Goal: Transaction & Acquisition: Register for event/course

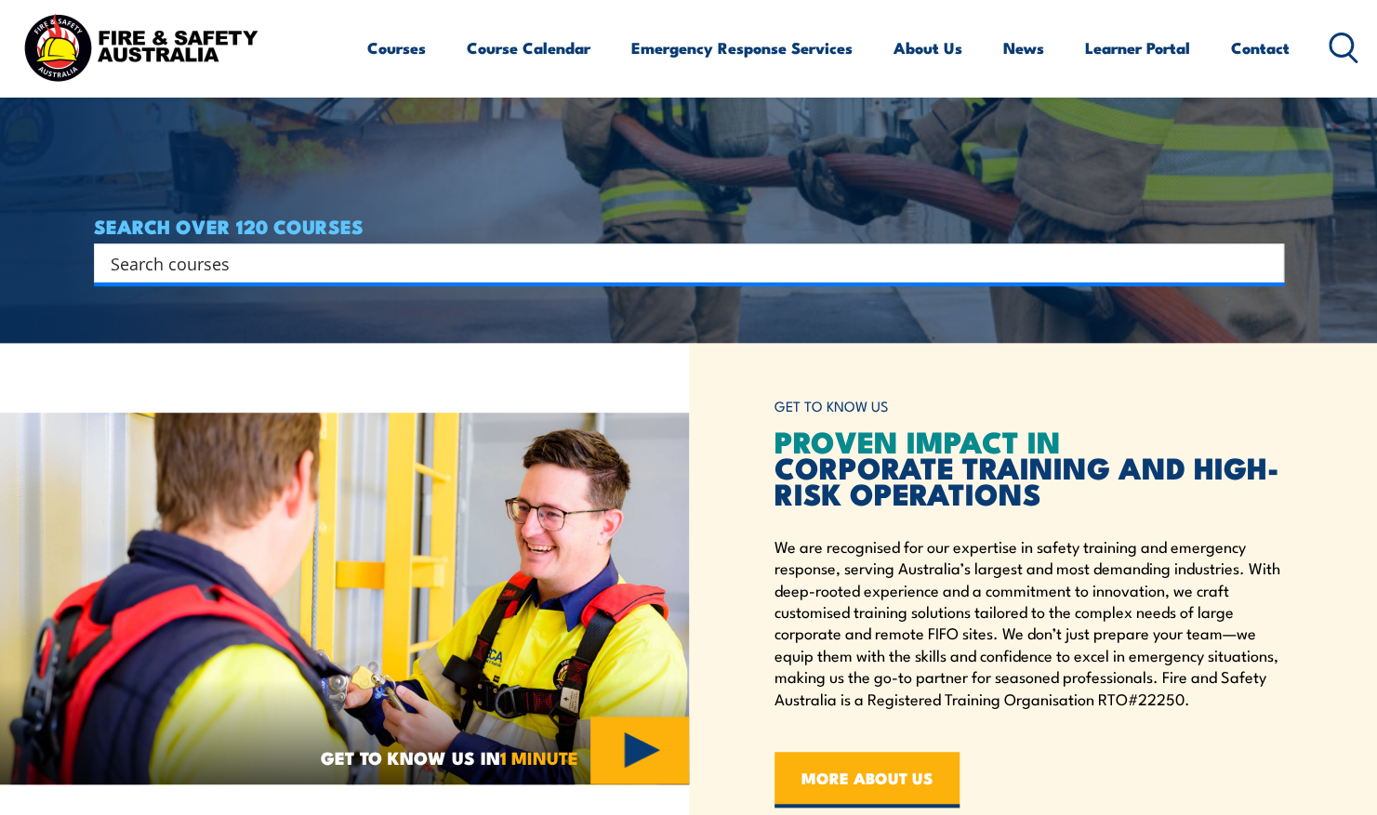
scroll to position [576, 0]
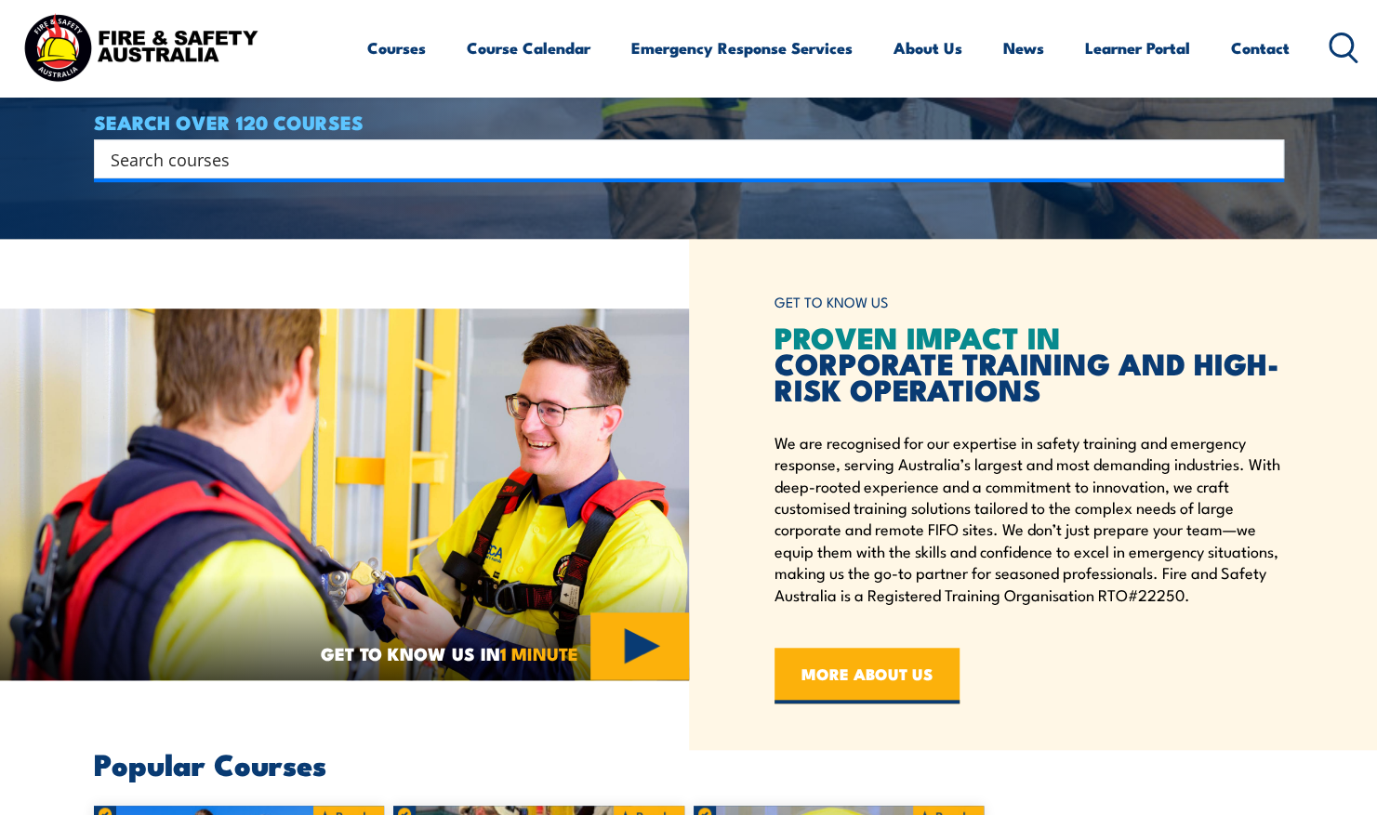
click at [554, 164] on input "Search input" at bounding box center [677, 159] width 1132 height 28
type input "fire extinguisher"
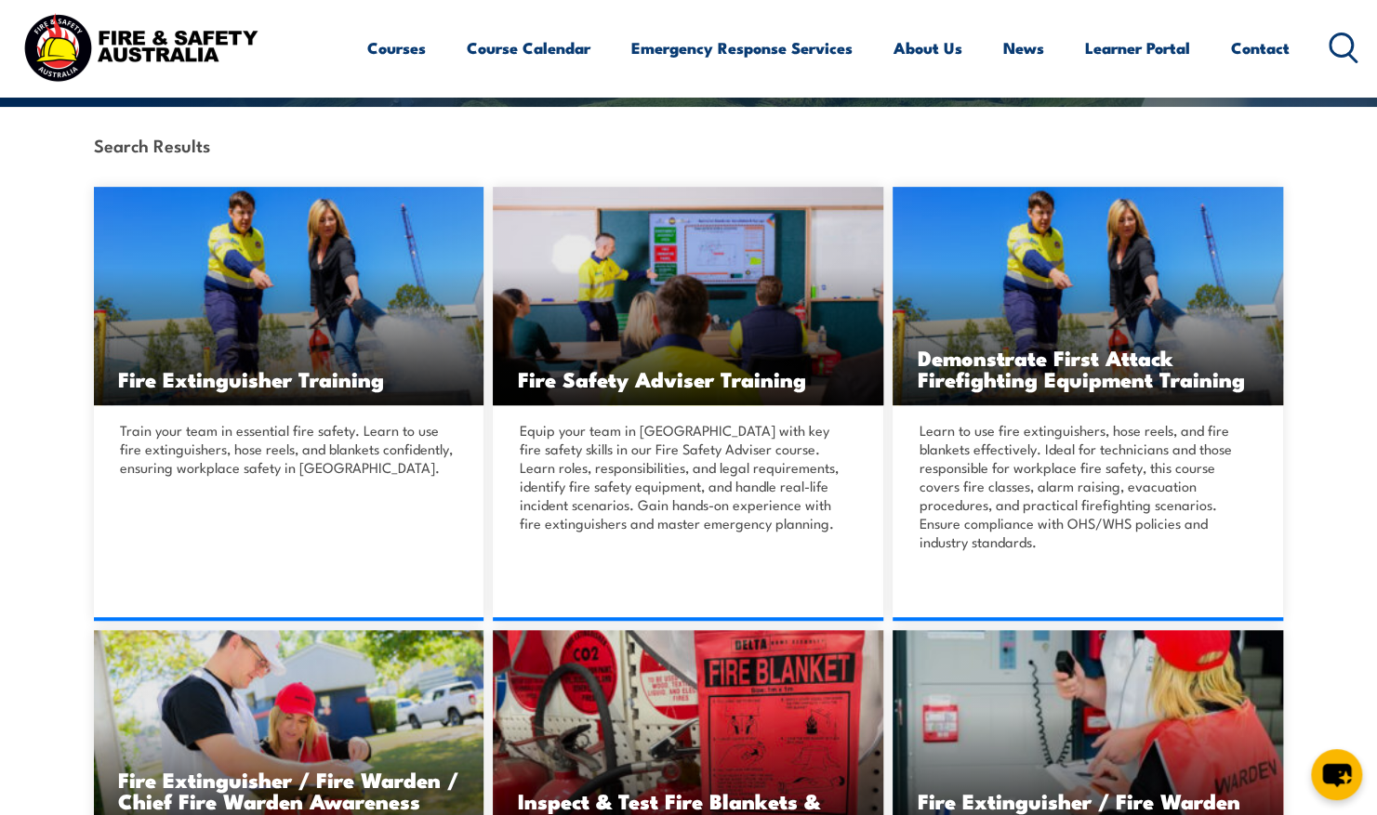
scroll to position [435, 0]
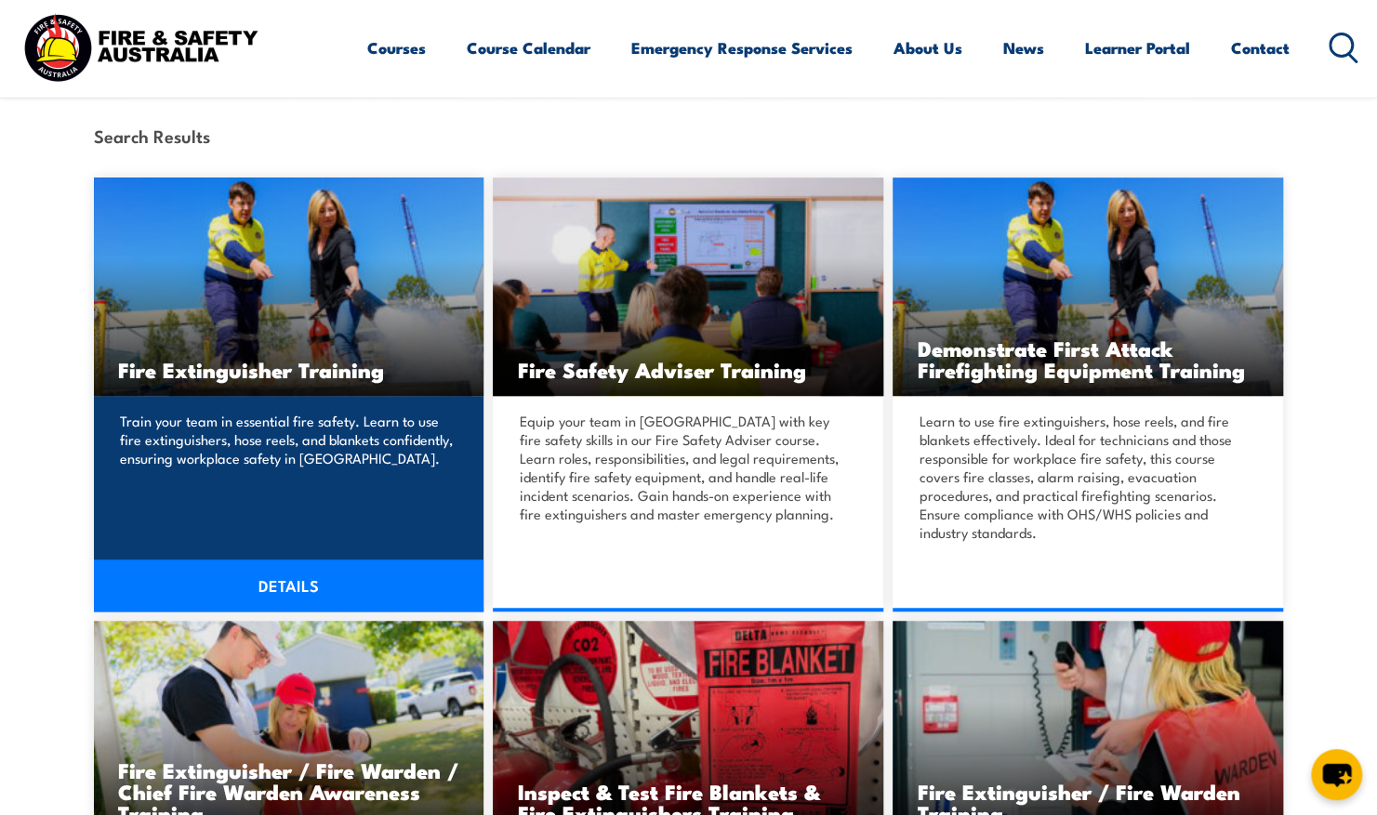
click at [281, 257] on img at bounding box center [289, 287] width 390 height 218
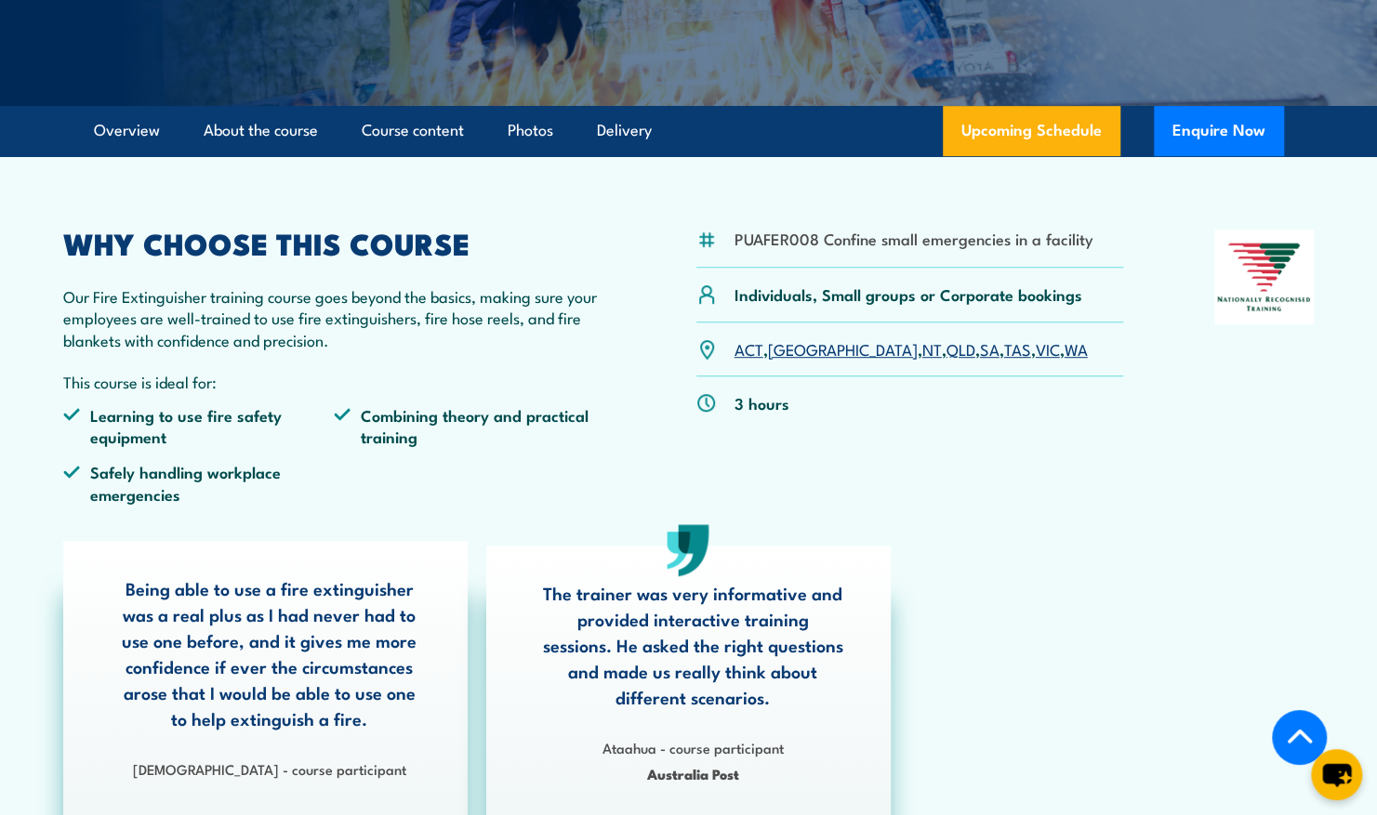
scroll to position [346, 0]
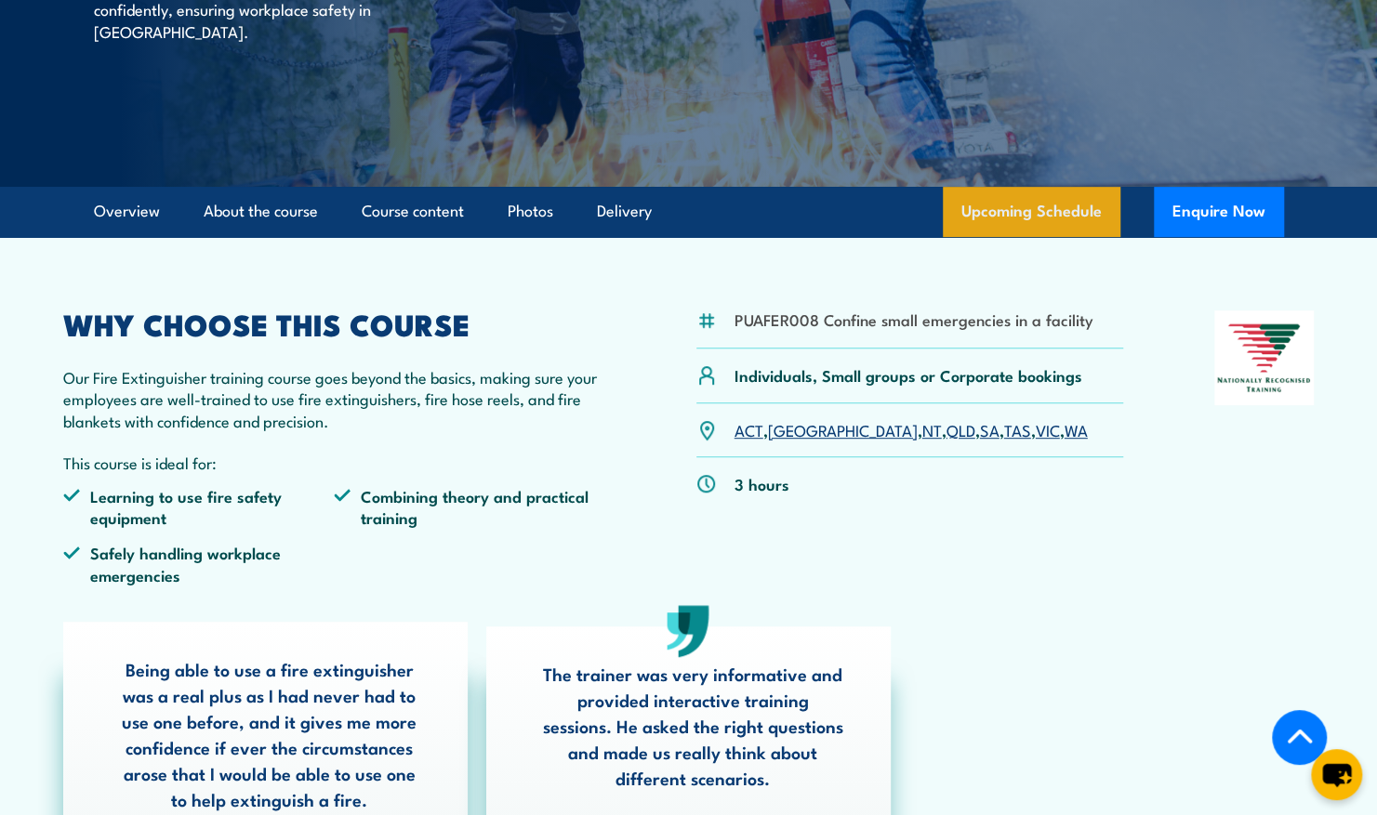
click at [1042, 214] on link "Upcoming Schedule" at bounding box center [1032, 212] width 178 height 50
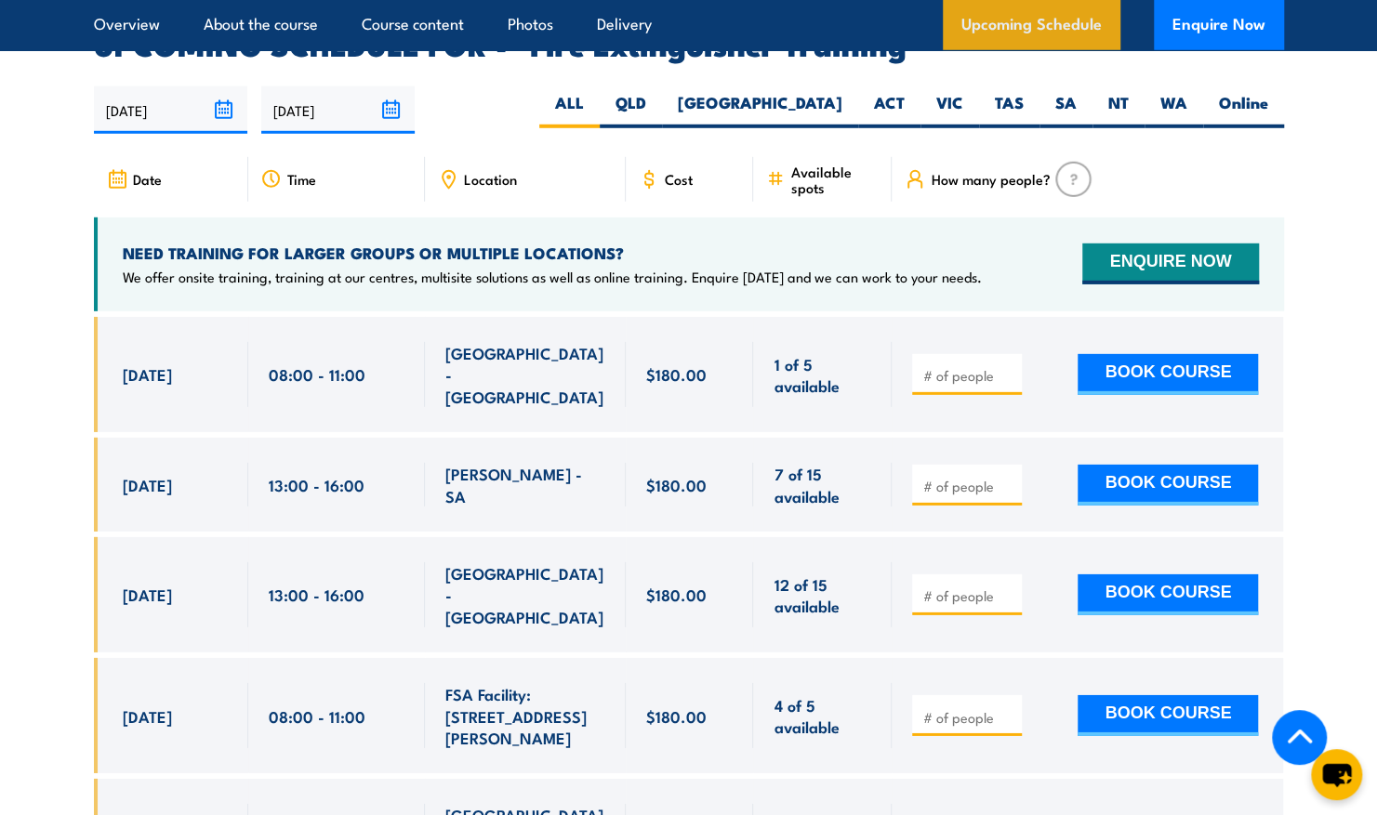
scroll to position [3120, 0]
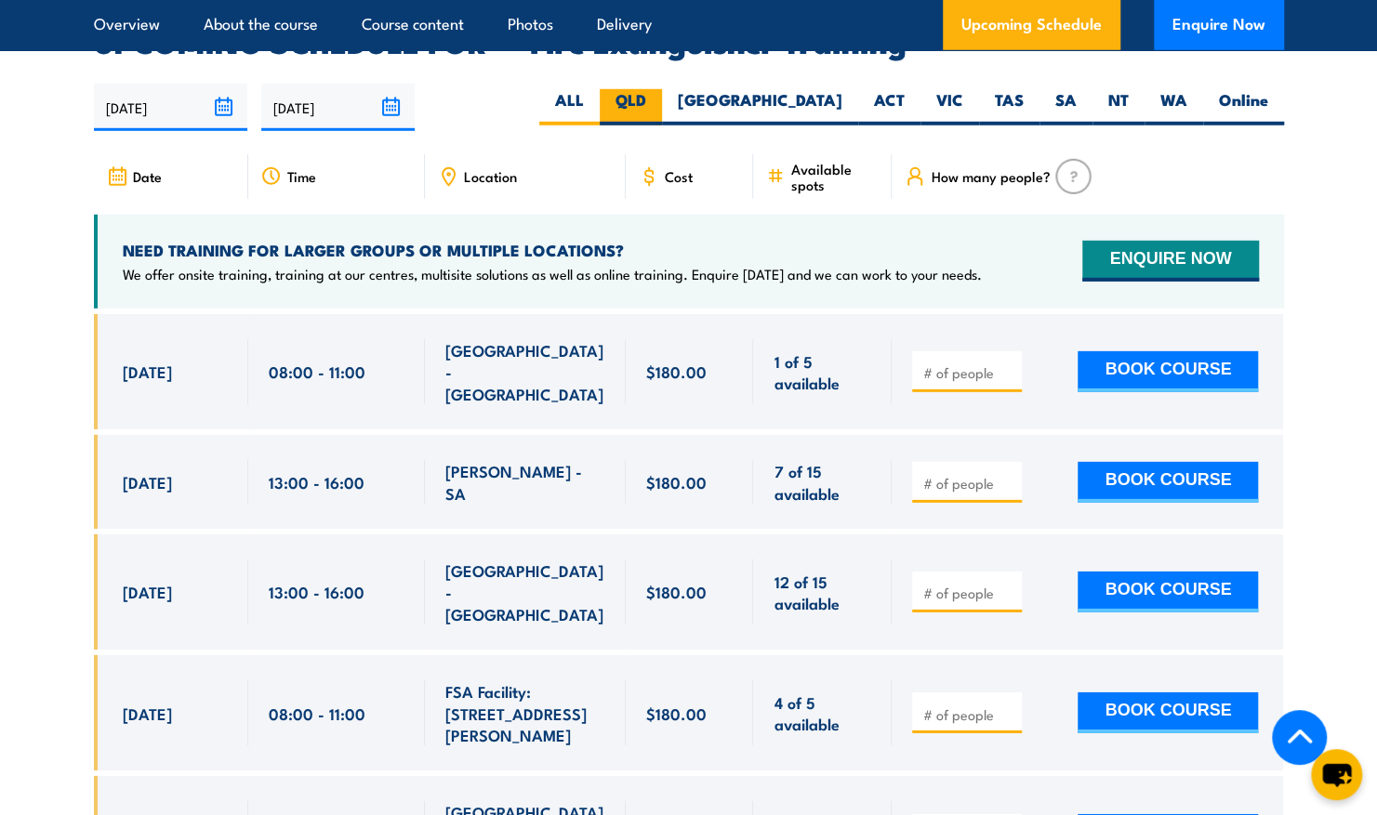
click at [662, 89] on label "QLD" at bounding box center [631, 107] width 62 height 36
click at [658, 89] on input "QLD" at bounding box center [652, 95] width 12 height 12
radio input "true"
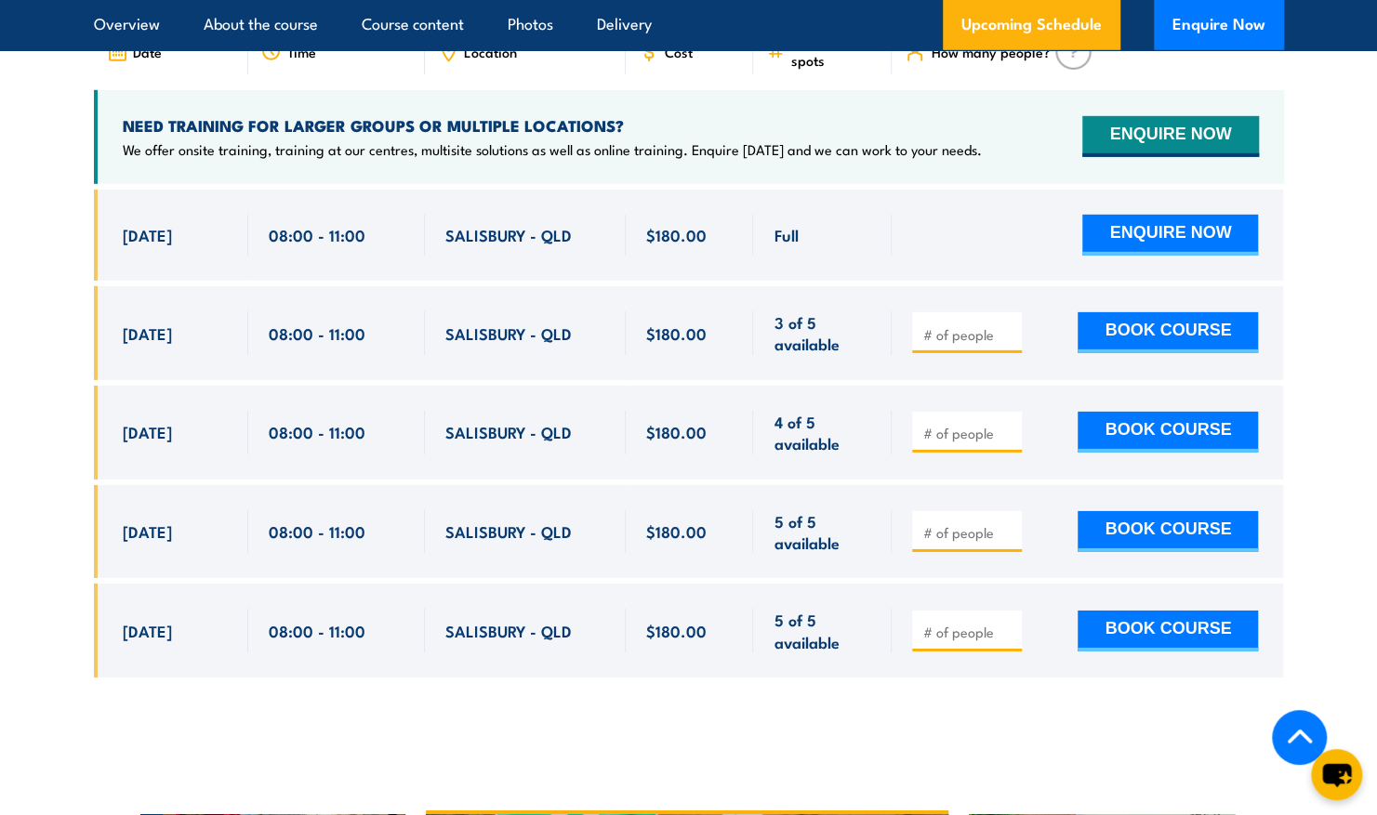
scroll to position [3283, 0]
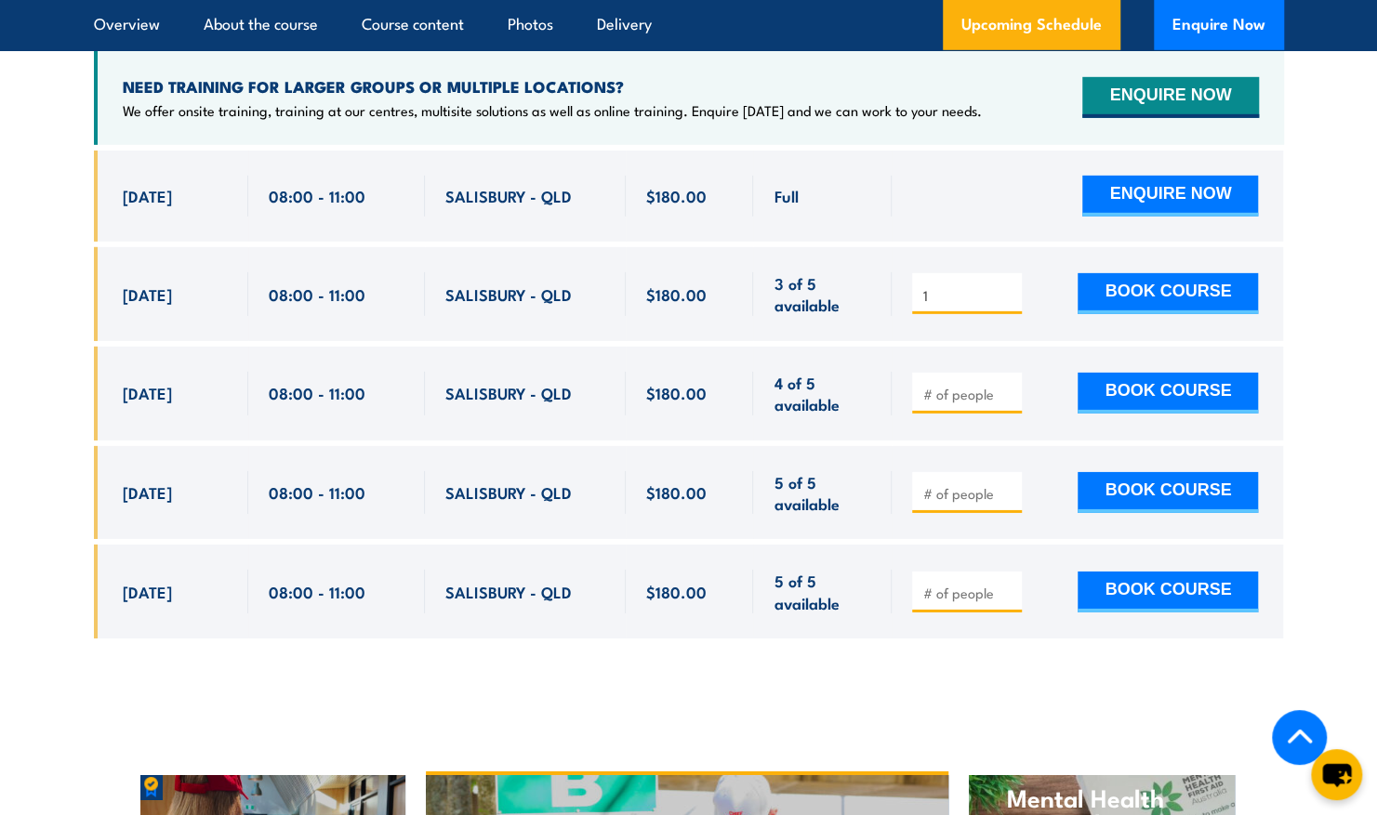
click at [1008, 286] on input "1" at bounding box center [968, 295] width 93 height 19
click at [1008, 286] on input "2" at bounding box center [968, 295] width 93 height 19
type input "3"
click at [1008, 286] on input "3" at bounding box center [968, 295] width 93 height 19
click at [1182, 273] on button "BOOK COURSE" at bounding box center [1167, 293] width 180 height 41
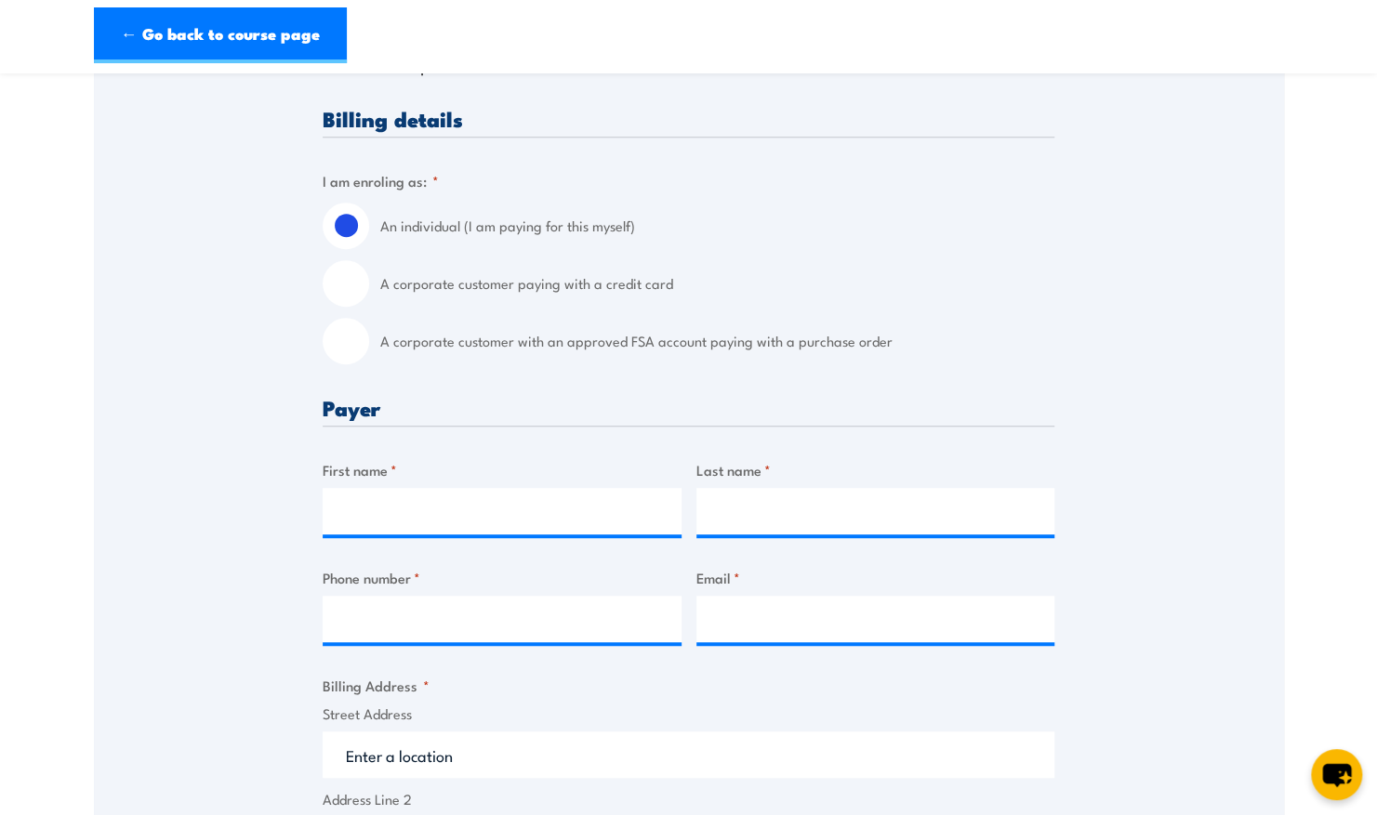
scroll to position [420, 0]
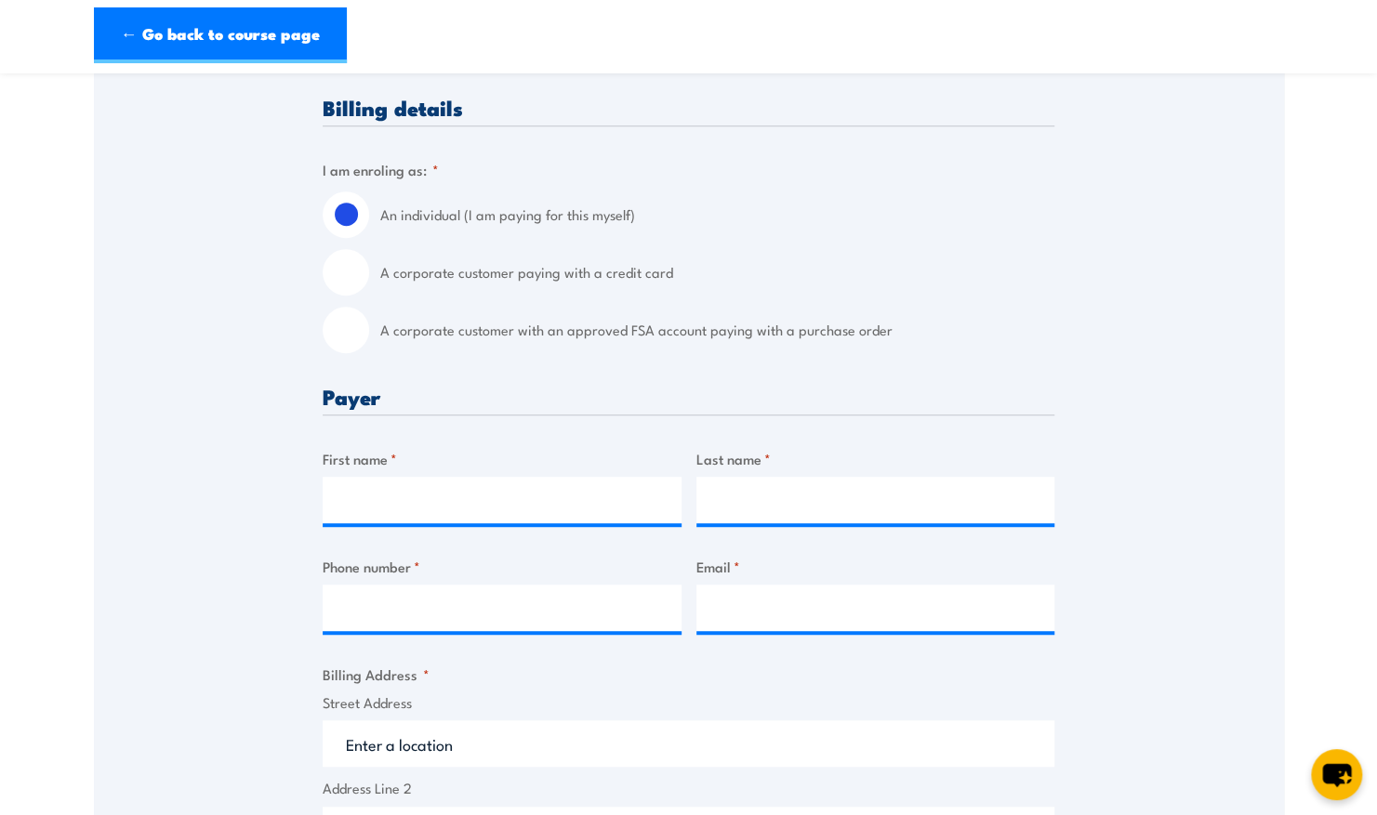
click at [350, 336] on input "A corporate customer with an approved FSA account paying with a purchase order" at bounding box center [346, 330] width 46 height 46
radio input "true"
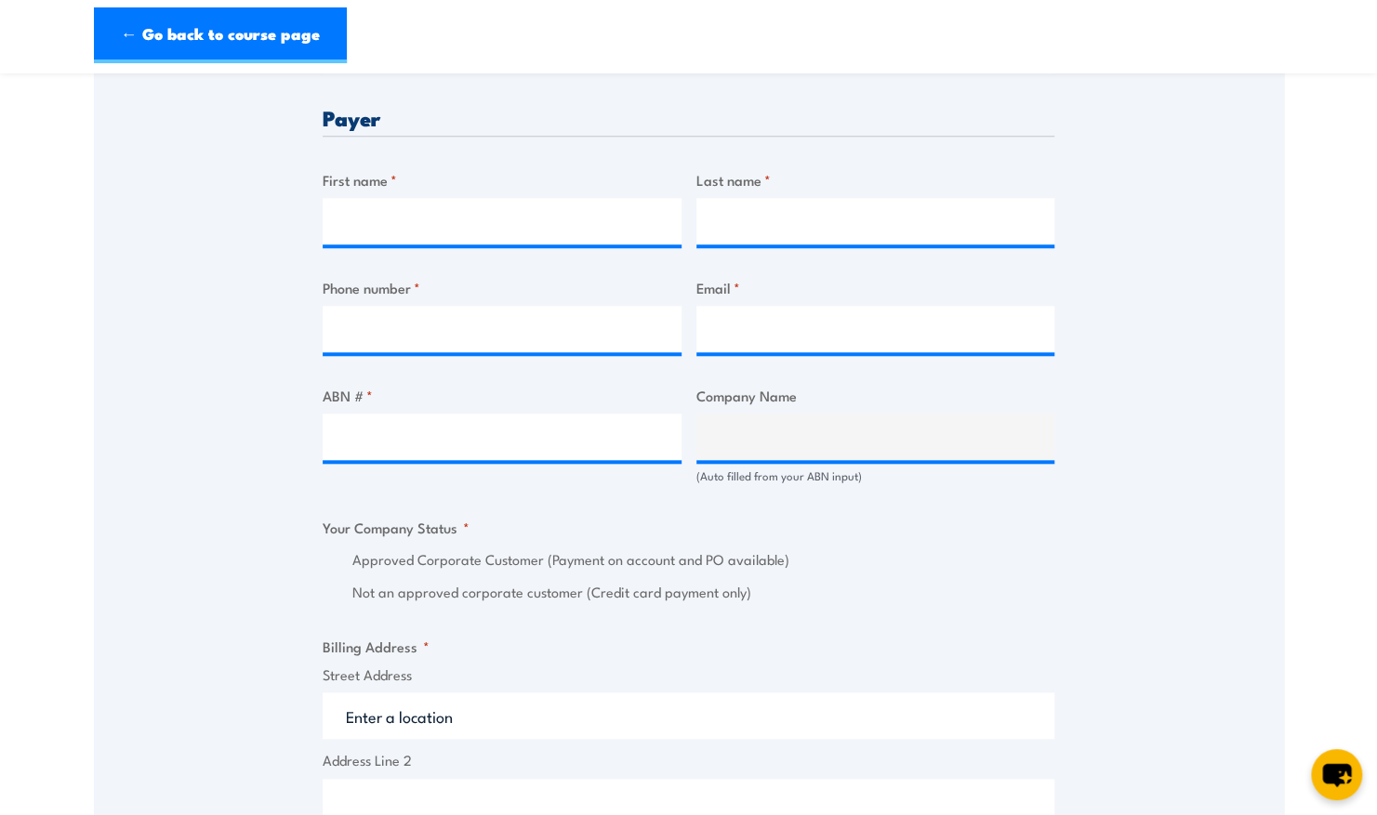
scroll to position [889, 0]
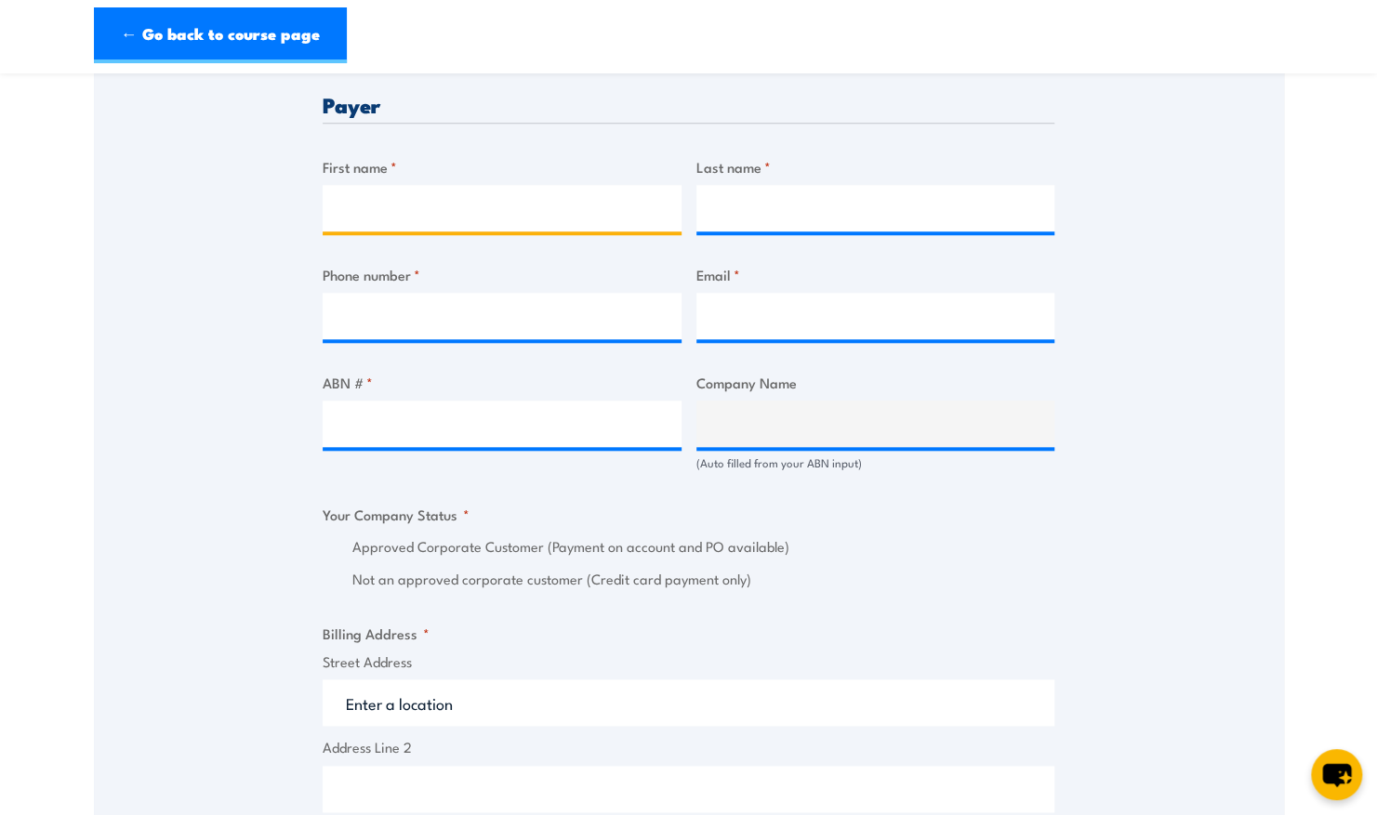
click at [402, 196] on input "First name *" at bounding box center [502, 208] width 359 height 46
type input "[PERSON_NAME]"
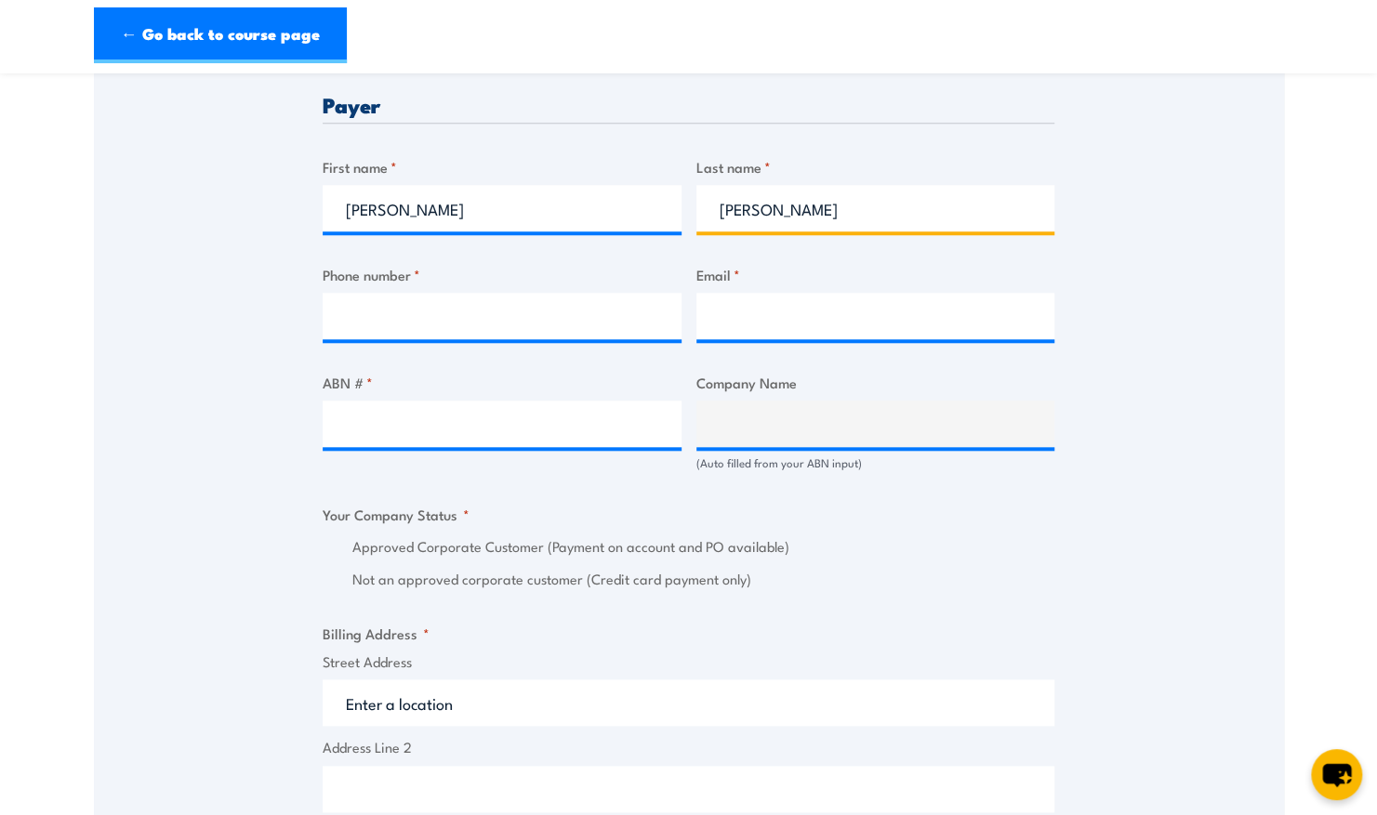
type input "[PERSON_NAME]"
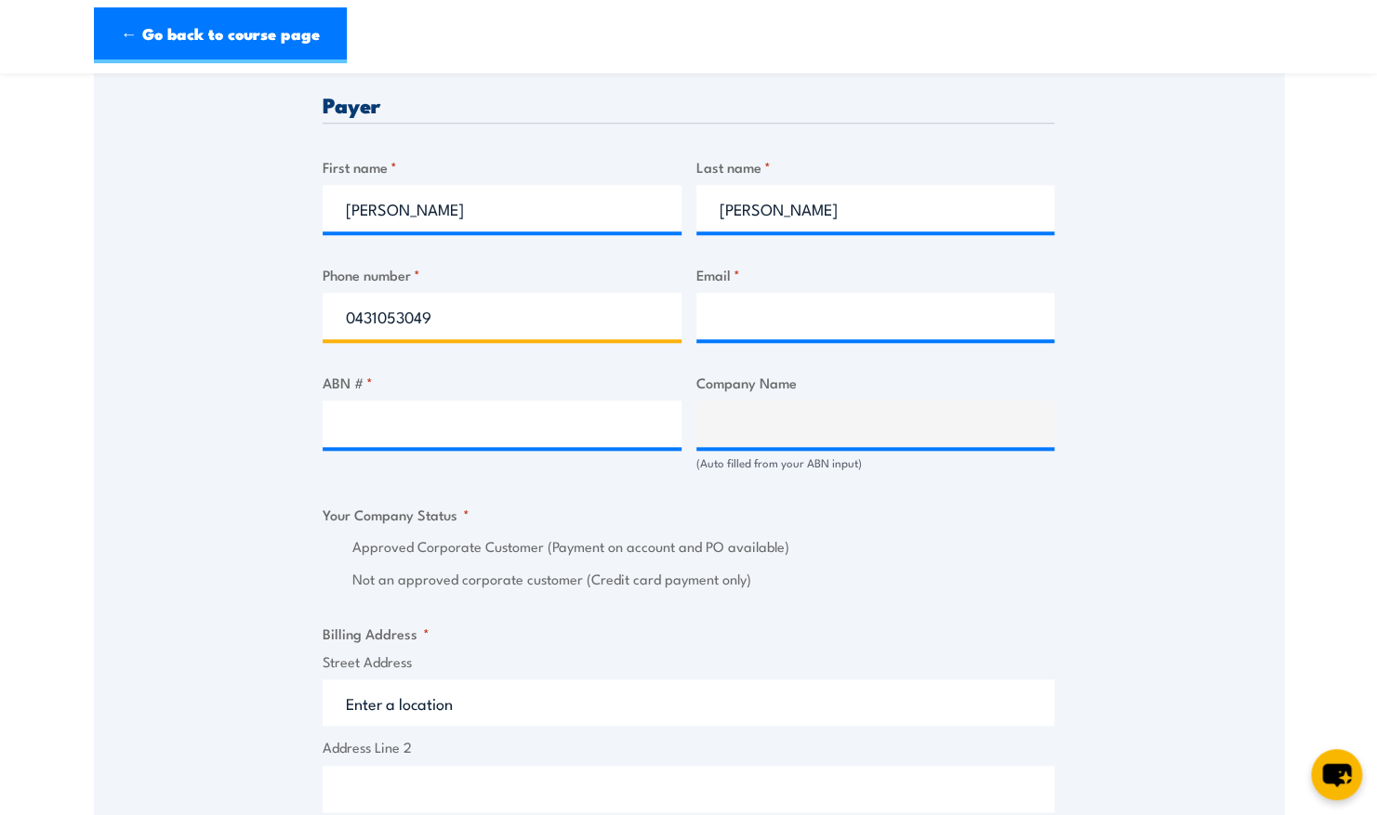
type input "0431053049"
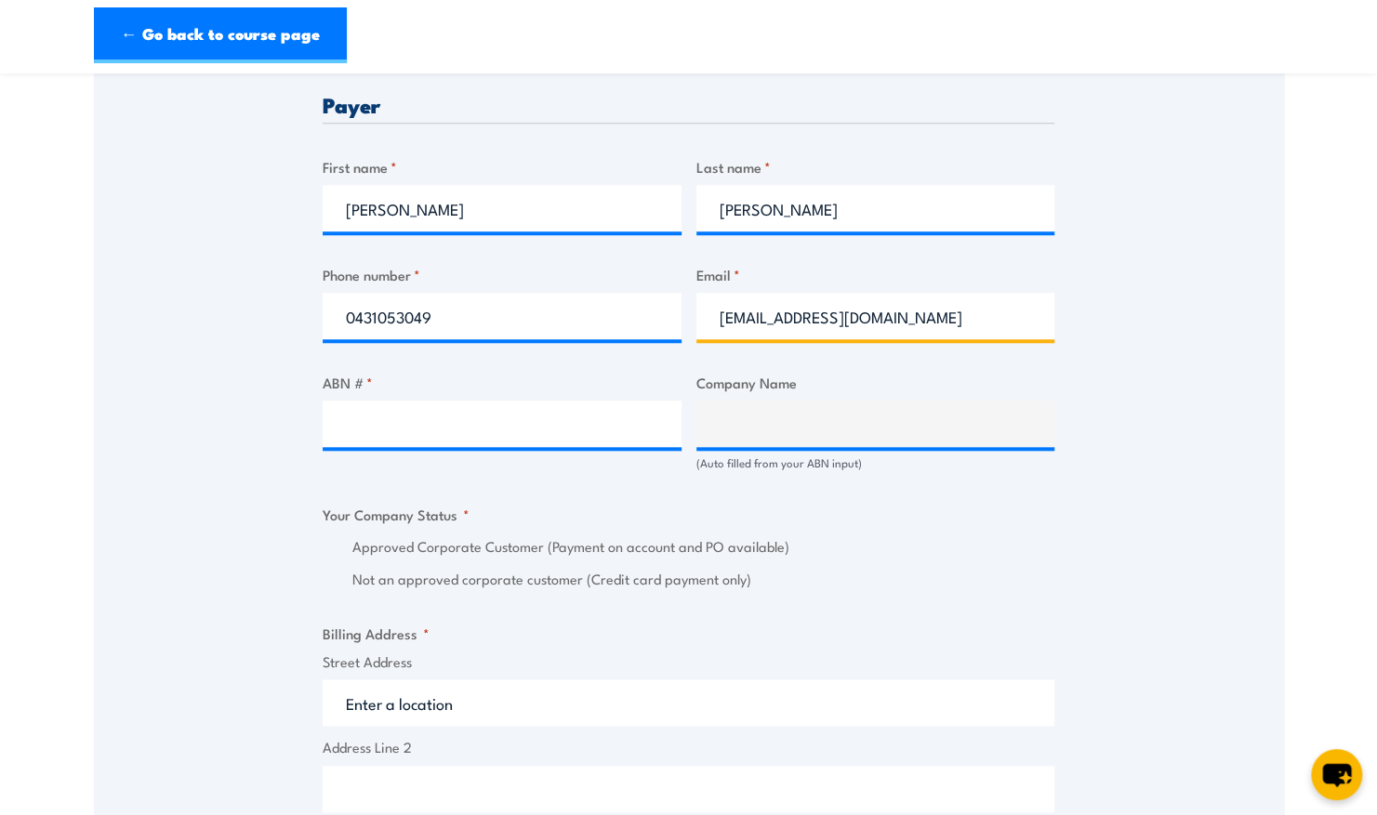
type input "[EMAIL_ADDRESS][DOMAIN_NAME]"
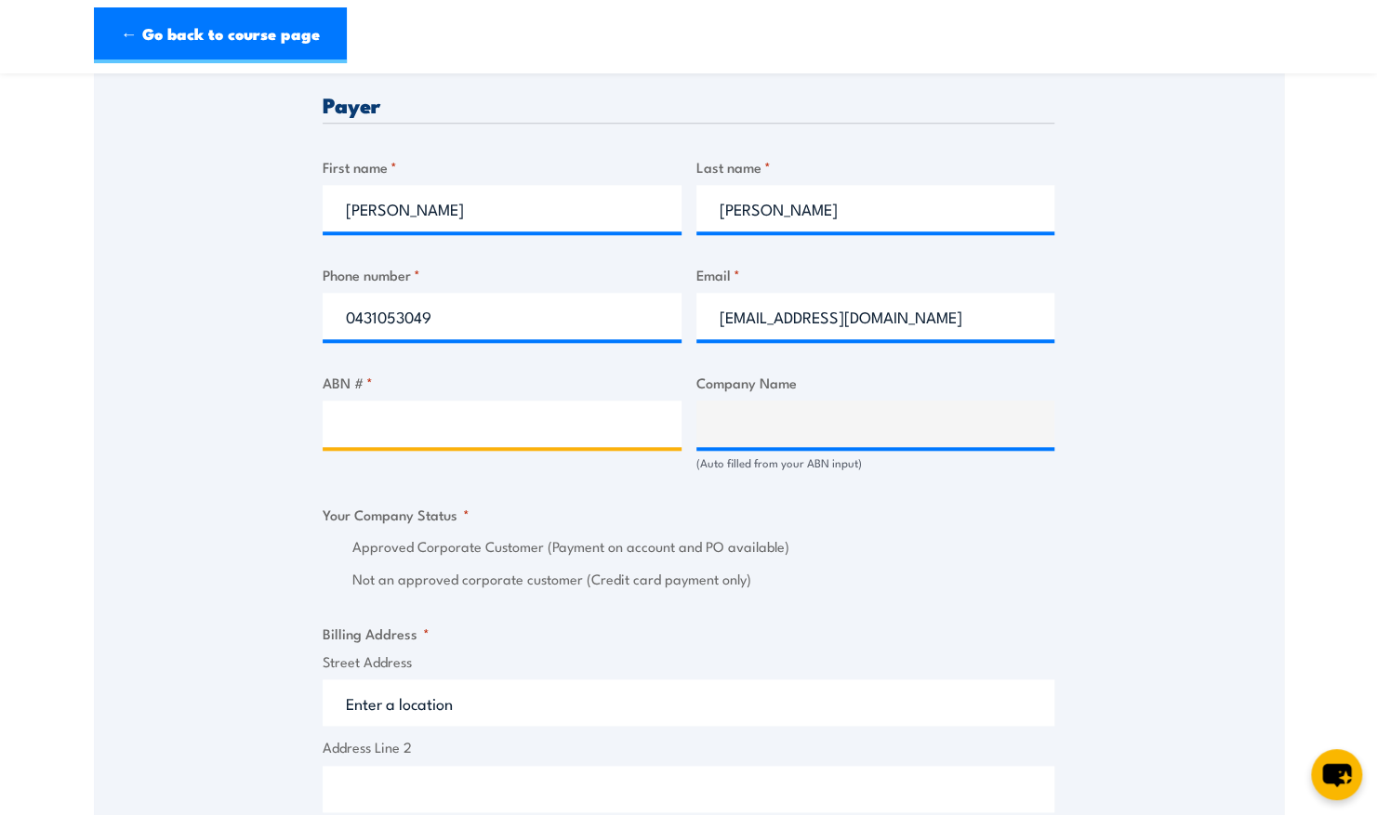
paste input "17106297394"
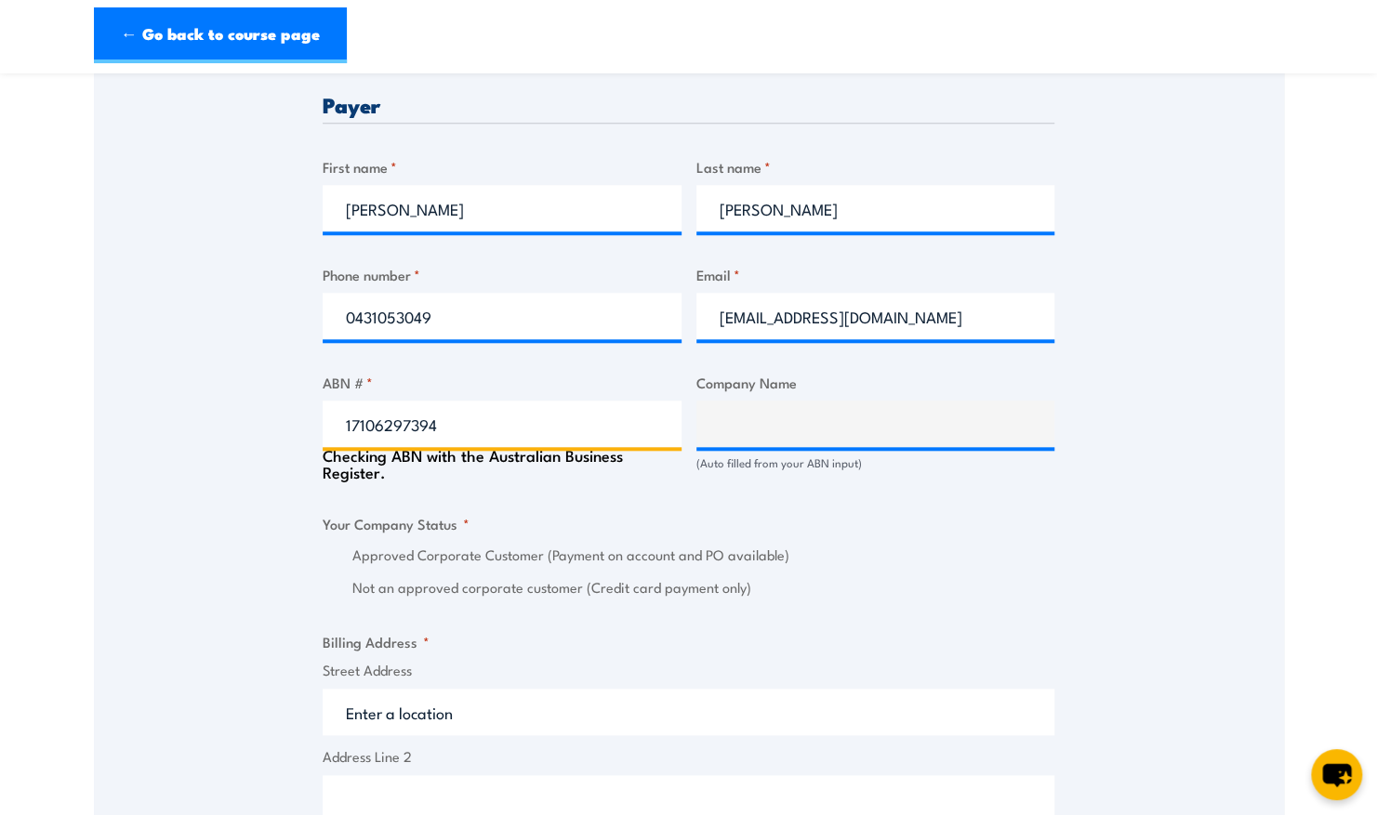
type input "17106297394"
type input "GRILL'D PTY LTD"
radio input "true"
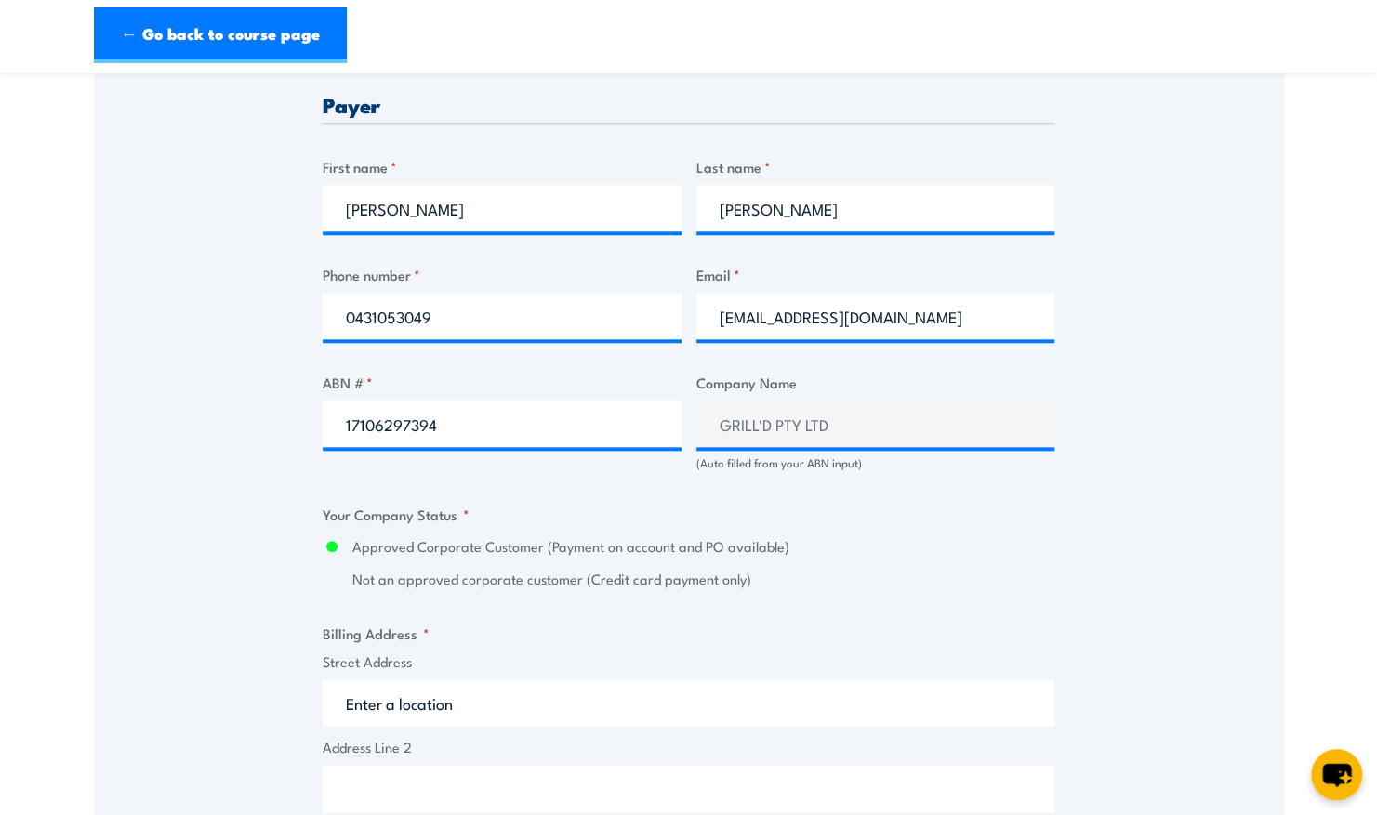
click at [707, 548] on label "Approved Corporate Customer (Payment on account and PO available)" at bounding box center [703, 546] width 702 height 21
click at [341, 548] on input "Approved Corporate Customer (Payment on account and PO available)" at bounding box center [332, 546] width 19 height 21
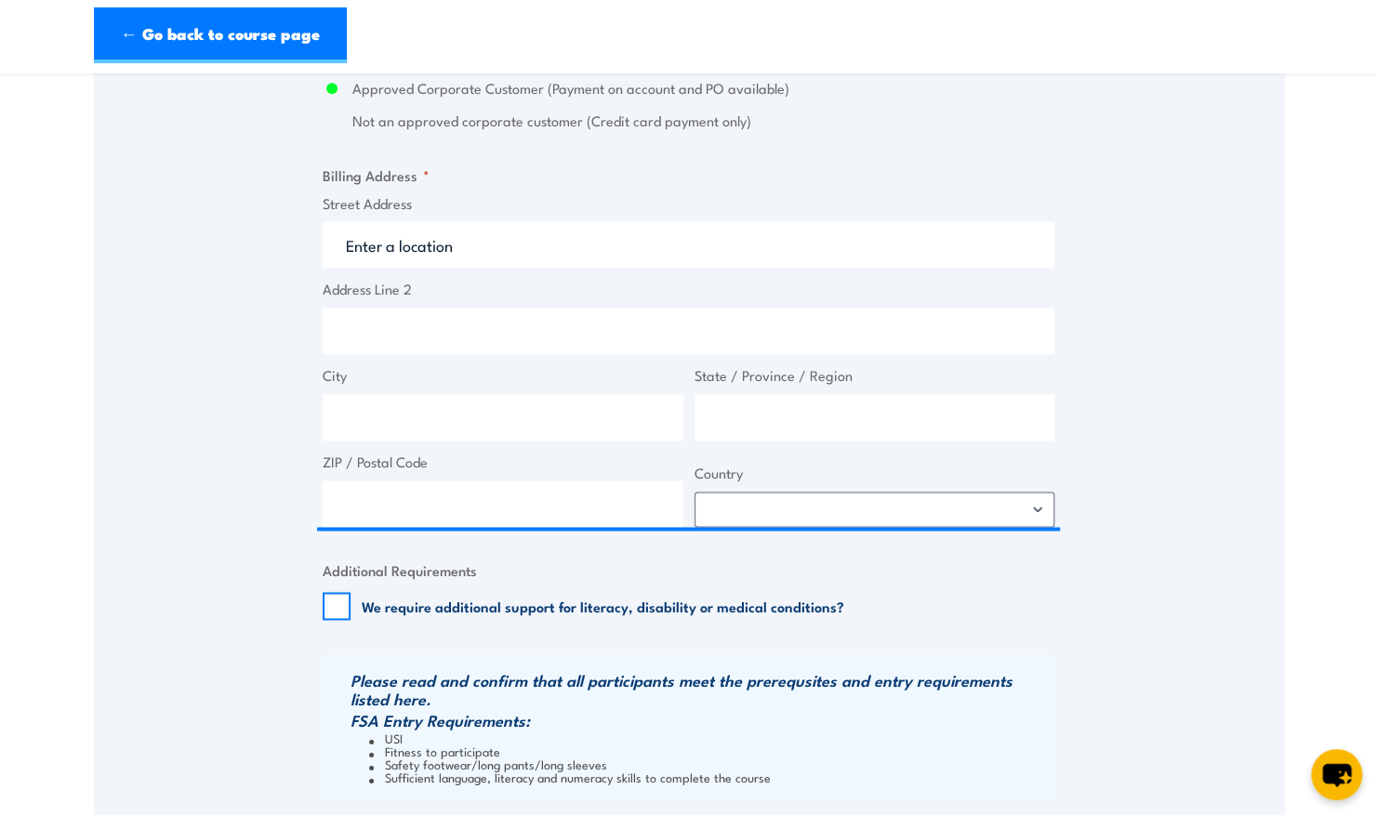
scroll to position [1342, 0]
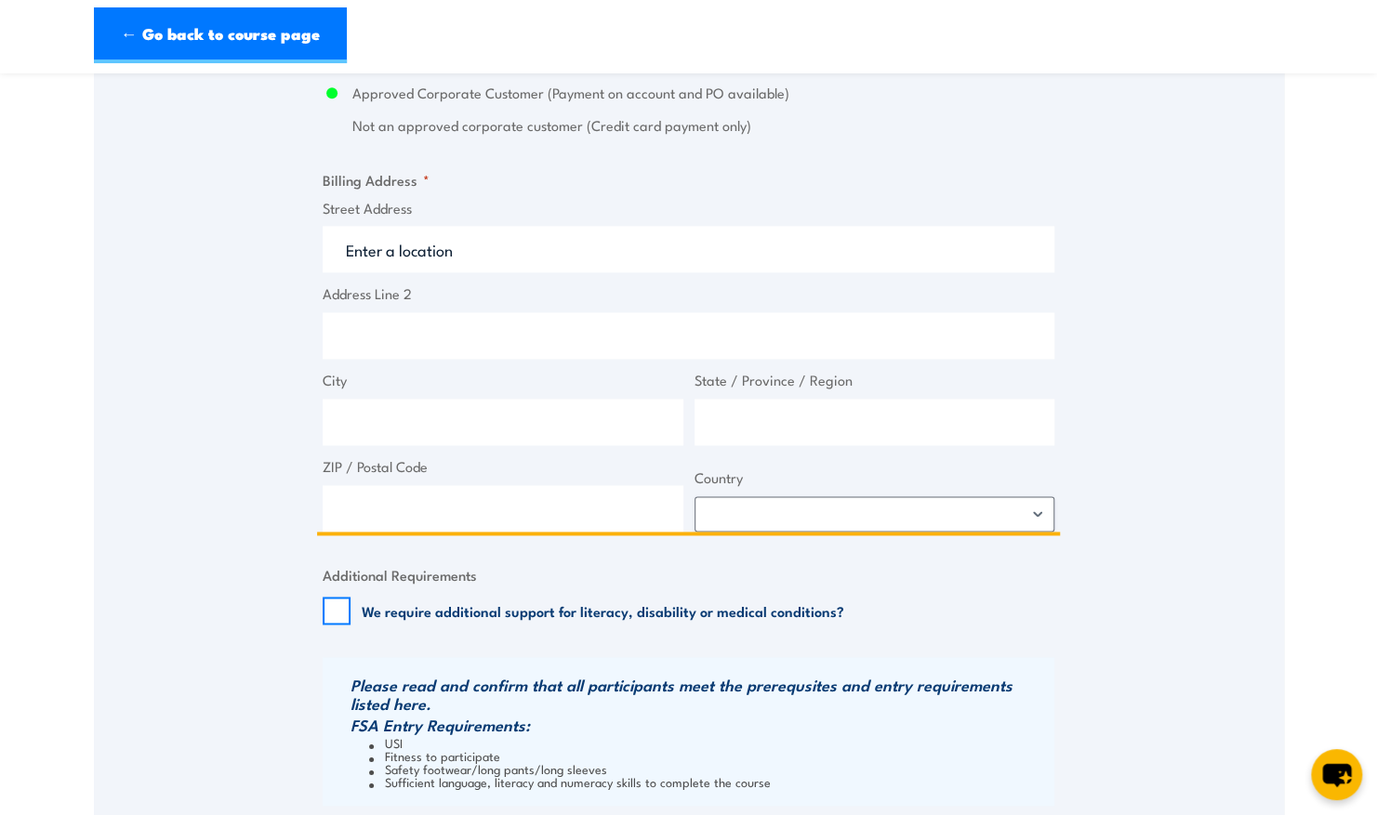
click at [474, 252] on input "Street Address" at bounding box center [689, 249] width 732 height 46
click at [392, 346] on input "Address Line 2" at bounding box center [689, 335] width 732 height 46
paste input "[STREET_ADDRESS][DEMOGRAPHIC_DATA]"
type input "[STREET_ADDRESS]"
click at [531, 413] on input "City" at bounding box center [503, 422] width 361 height 46
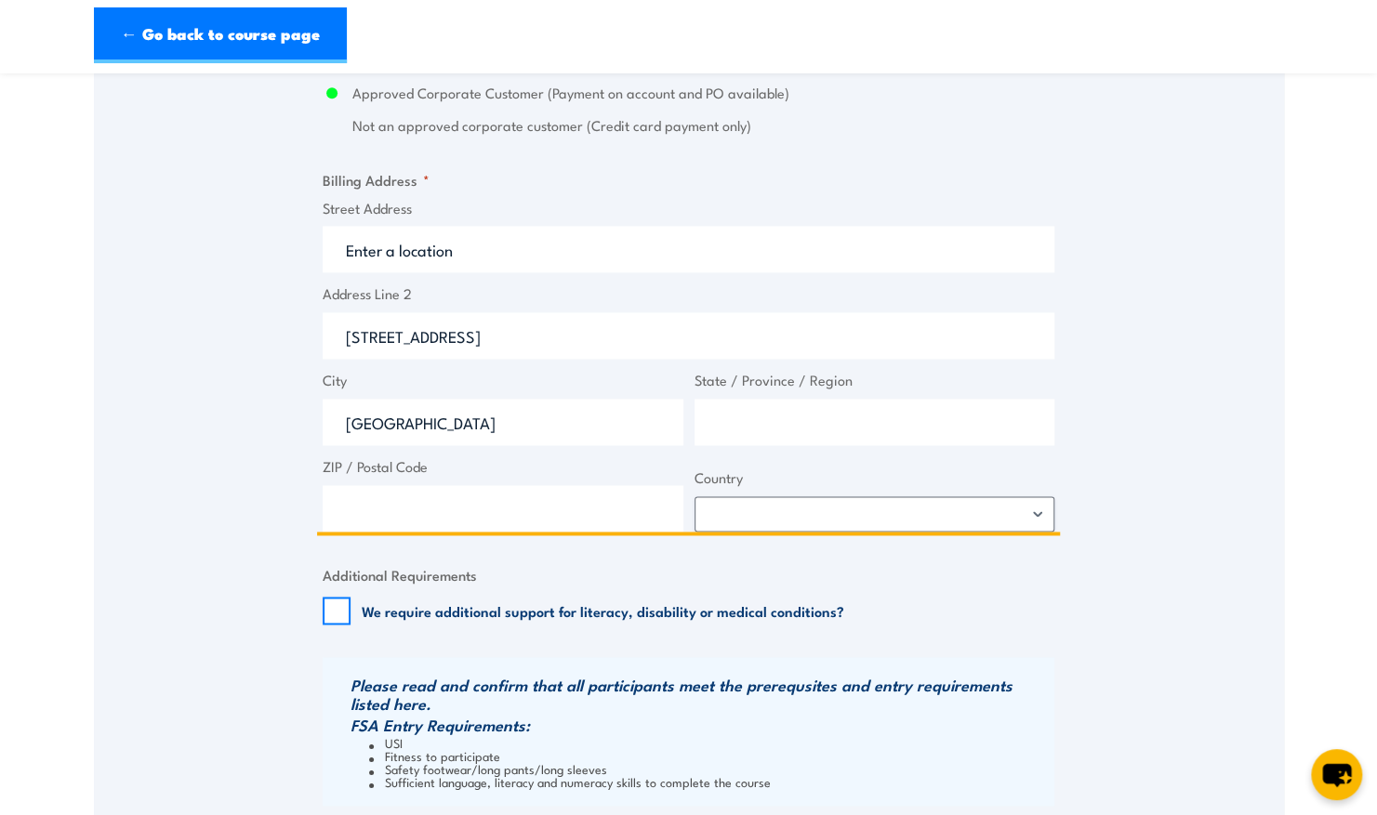
type input "[GEOGRAPHIC_DATA]"
type input "Victoria"
click at [448, 512] on input "ZIP / Postal Code" at bounding box center [503, 508] width 361 height 46
type input "3121"
click at [1039, 506] on select "[GEOGRAPHIC_DATA] [GEOGRAPHIC_DATA] [GEOGRAPHIC_DATA] [US_STATE] [GEOGRAPHIC_DA…" at bounding box center [874, 513] width 361 height 35
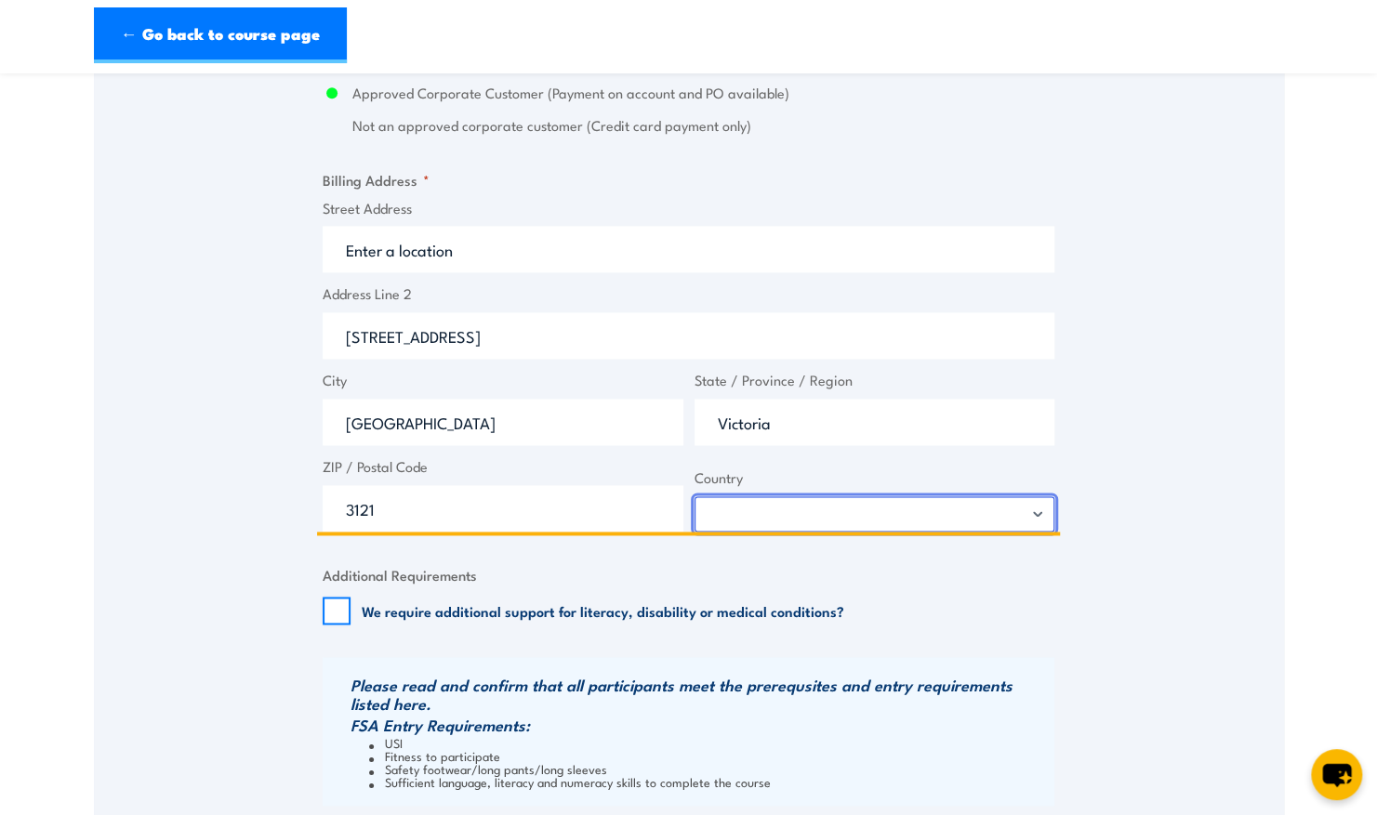
select select "[GEOGRAPHIC_DATA]"
click at [694, 496] on select "[GEOGRAPHIC_DATA] [GEOGRAPHIC_DATA] [GEOGRAPHIC_DATA] [US_STATE] [GEOGRAPHIC_DA…" at bounding box center [874, 513] width 361 height 35
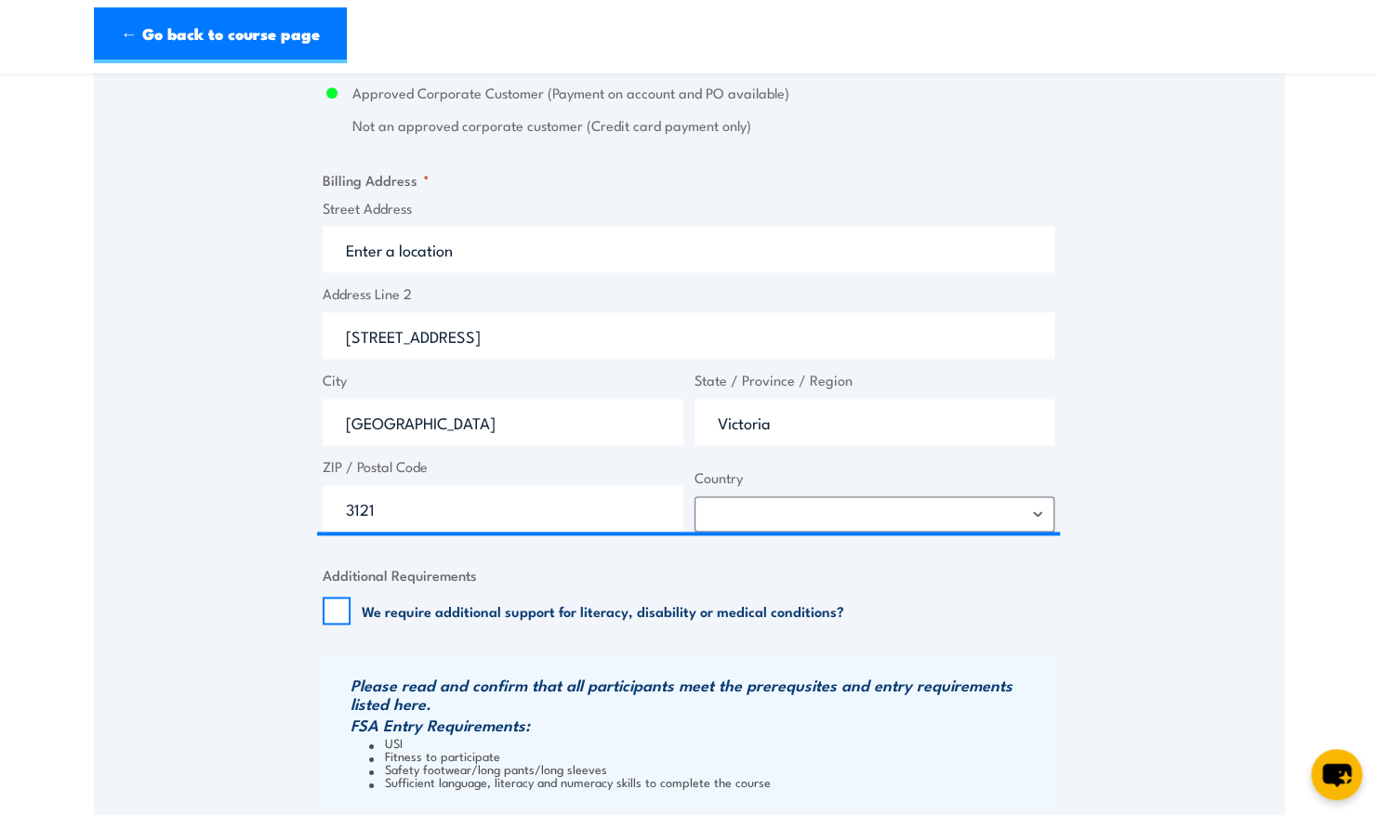
click at [1190, 417] on div "Speak to a specialist CALL [PHONE_NUMBER] CALL [PHONE_NUMBER] " * " indicates r…" at bounding box center [689, 6] width 1190 height 2052
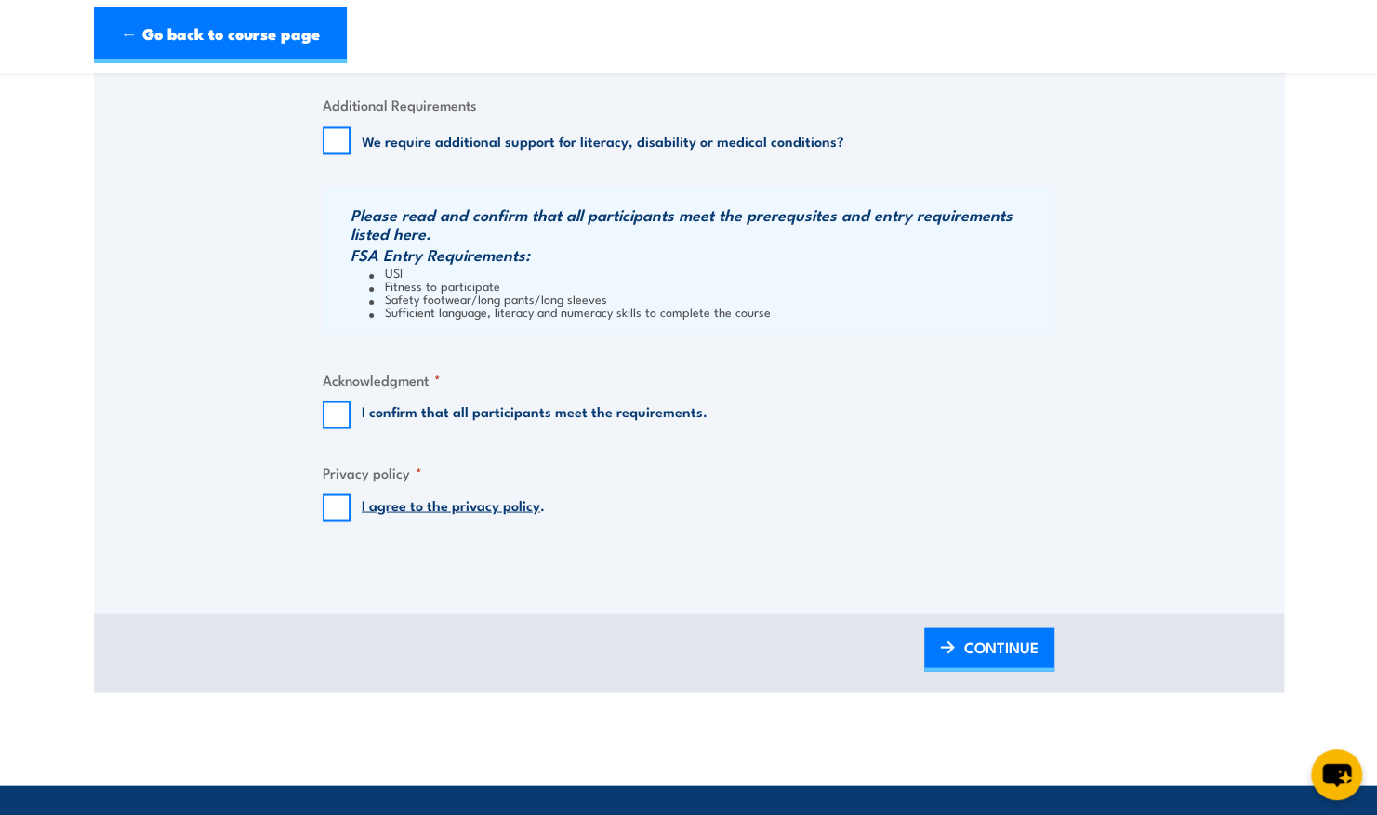
scroll to position [1798, 0]
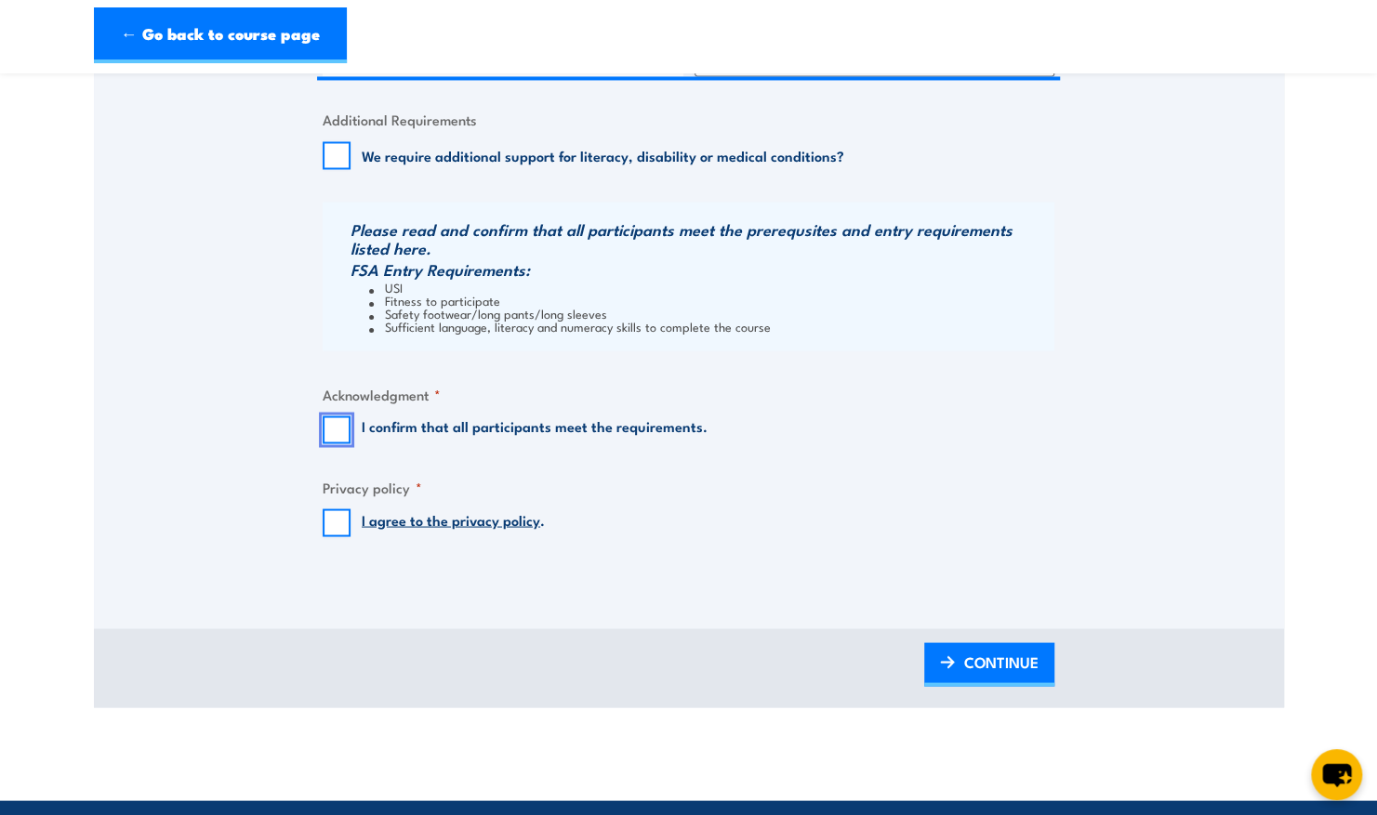
click at [338, 433] on input "I confirm that all participants meet the requirements." at bounding box center [337, 430] width 28 height 28
checkbox input "true"
click at [324, 522] on input "I agree to the privacy policy ." at bounding box center [337, 522] width 28 height 28
checkbox input "true"
click at [995, 653] on span "CONTINUE" at bounding box center [1001, 661] width 74 height 49
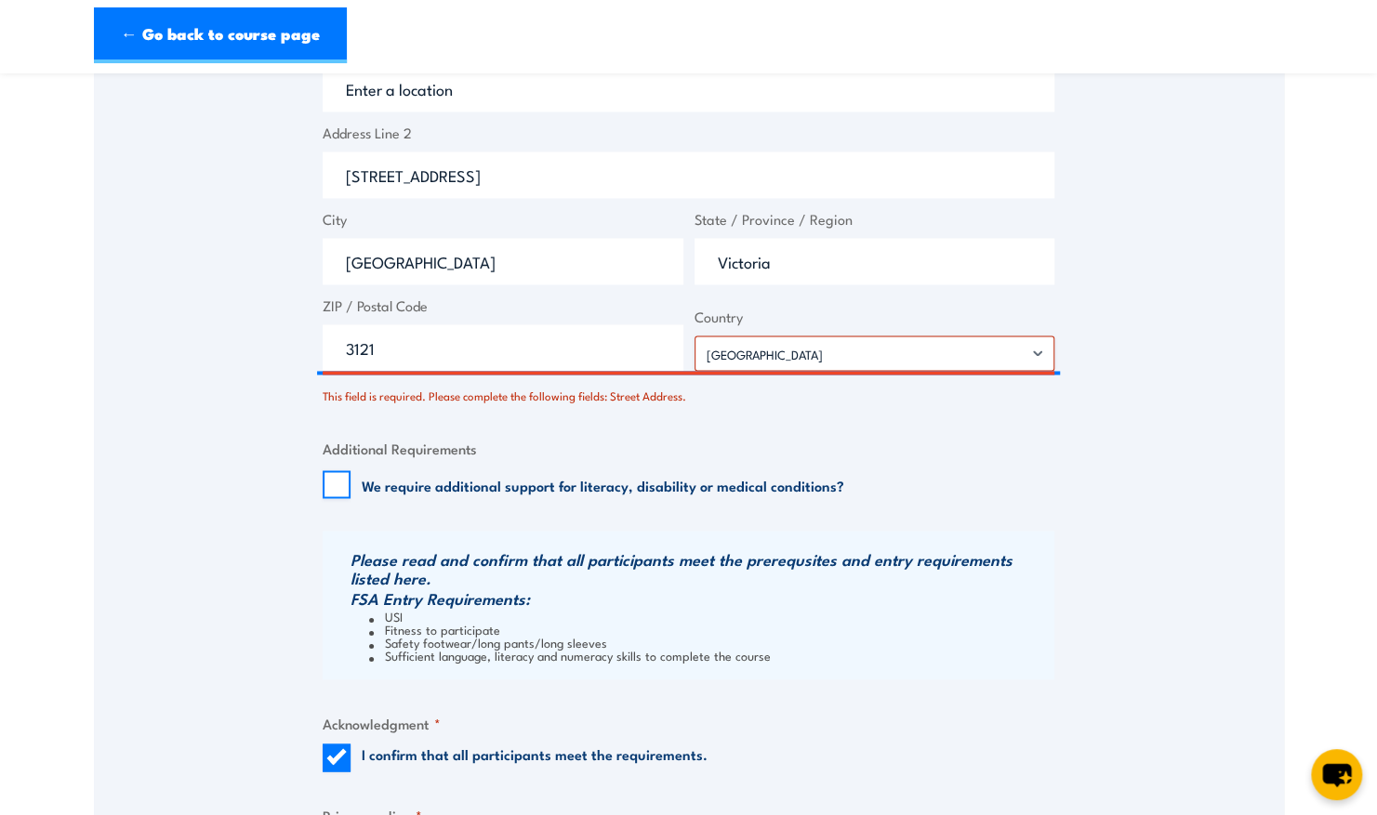
scroll to position [1594, 0]
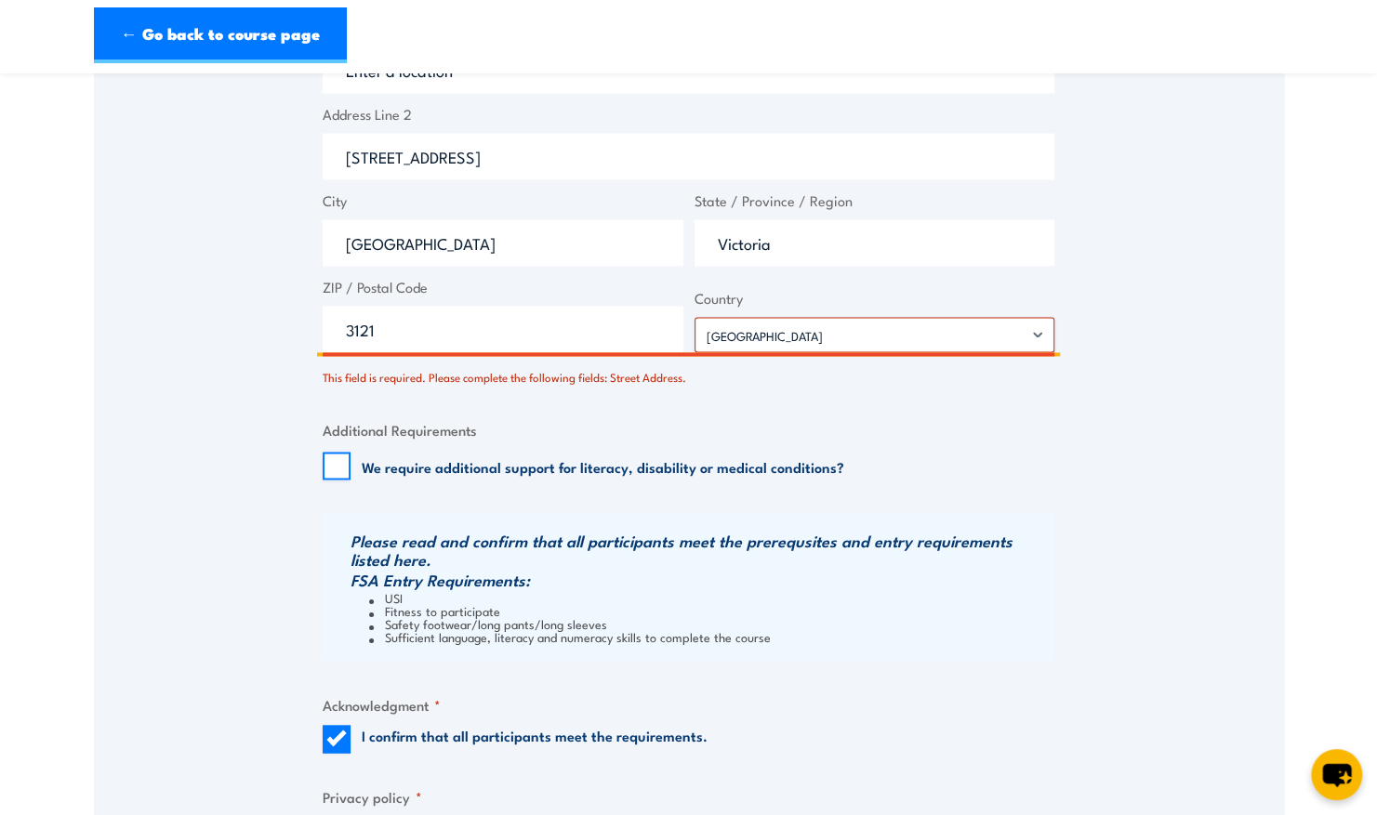
click at [468, 335] on input "3121" at bounding box center [503, 329] width 361 height 46
click at [652, 156] on input "[STREET_ADDRESS]" at bounding box center [689, 156] width 732 height 46
click at [465, 157] on input "[STREET_ADDRESS]" at bounding box center [689, 156] width 732 height 46
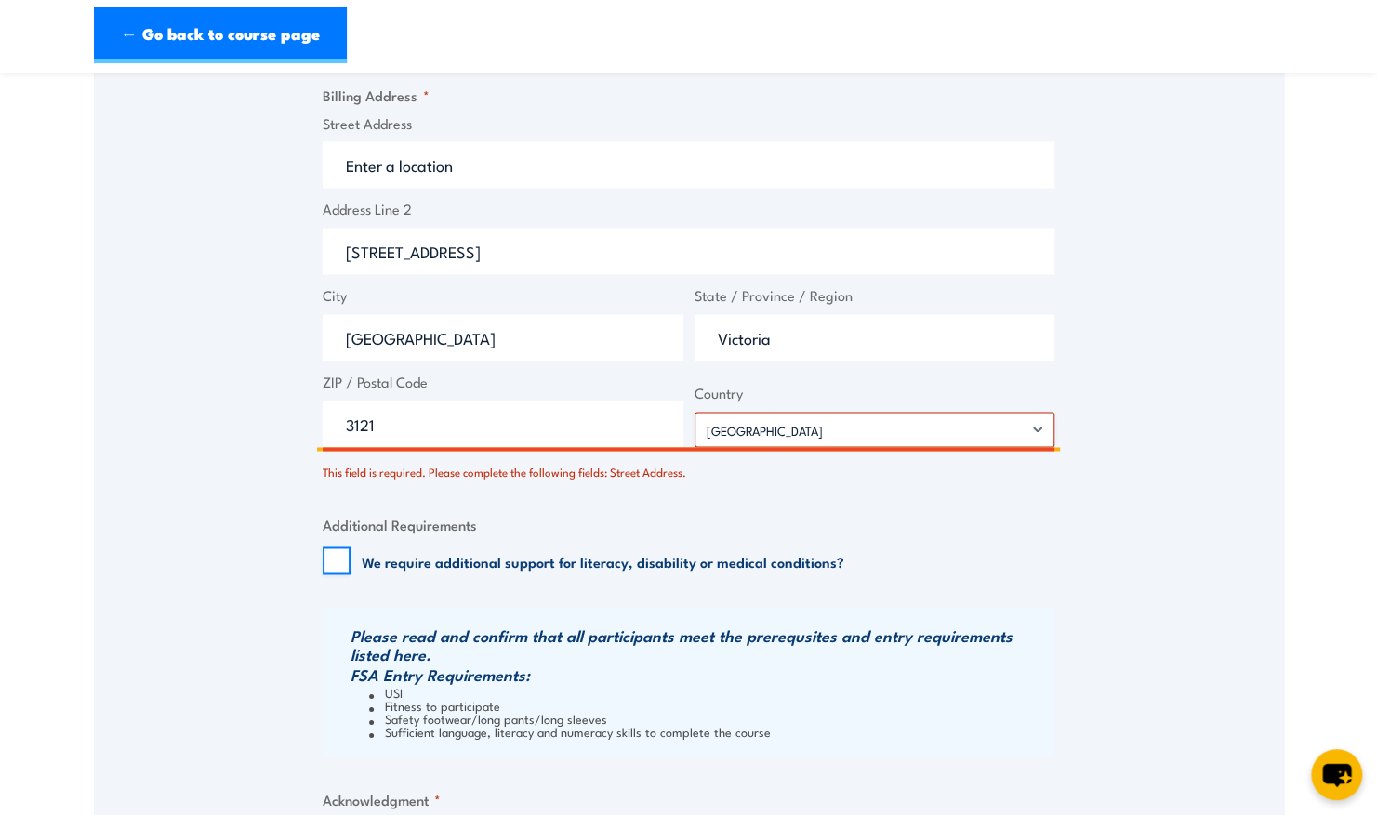
scroll to position [1497, 0]
drag, startPoint x: 663, startPoint y: 253, endPoint x: 172, endPoint y: 284, distance: 491.8
click at [382, 164] on input "Street Address" at bounding box center [689, 166] width 732 height 46
paste input "[STREET_ADDRESS]"
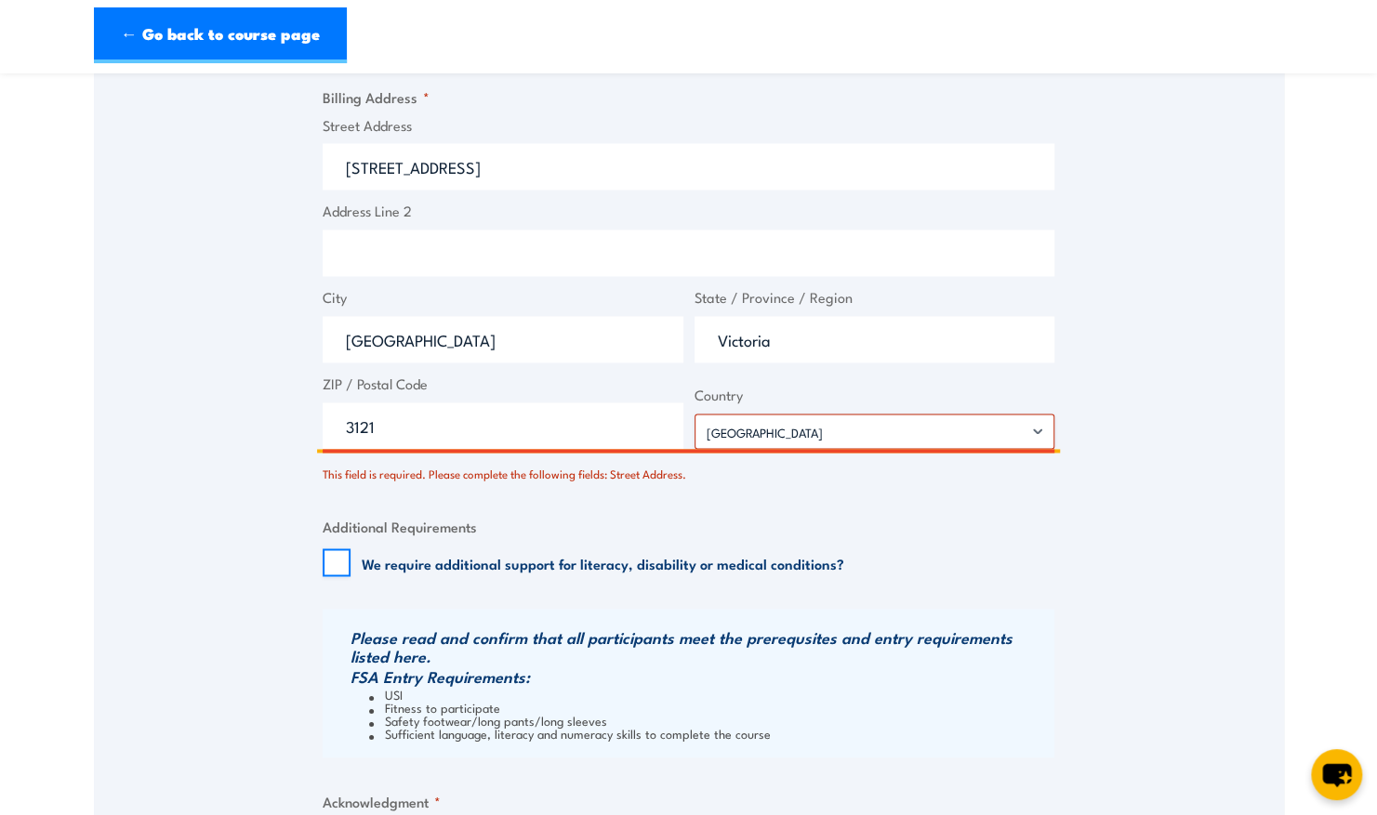
type input "[STREET_ADDRESS]"
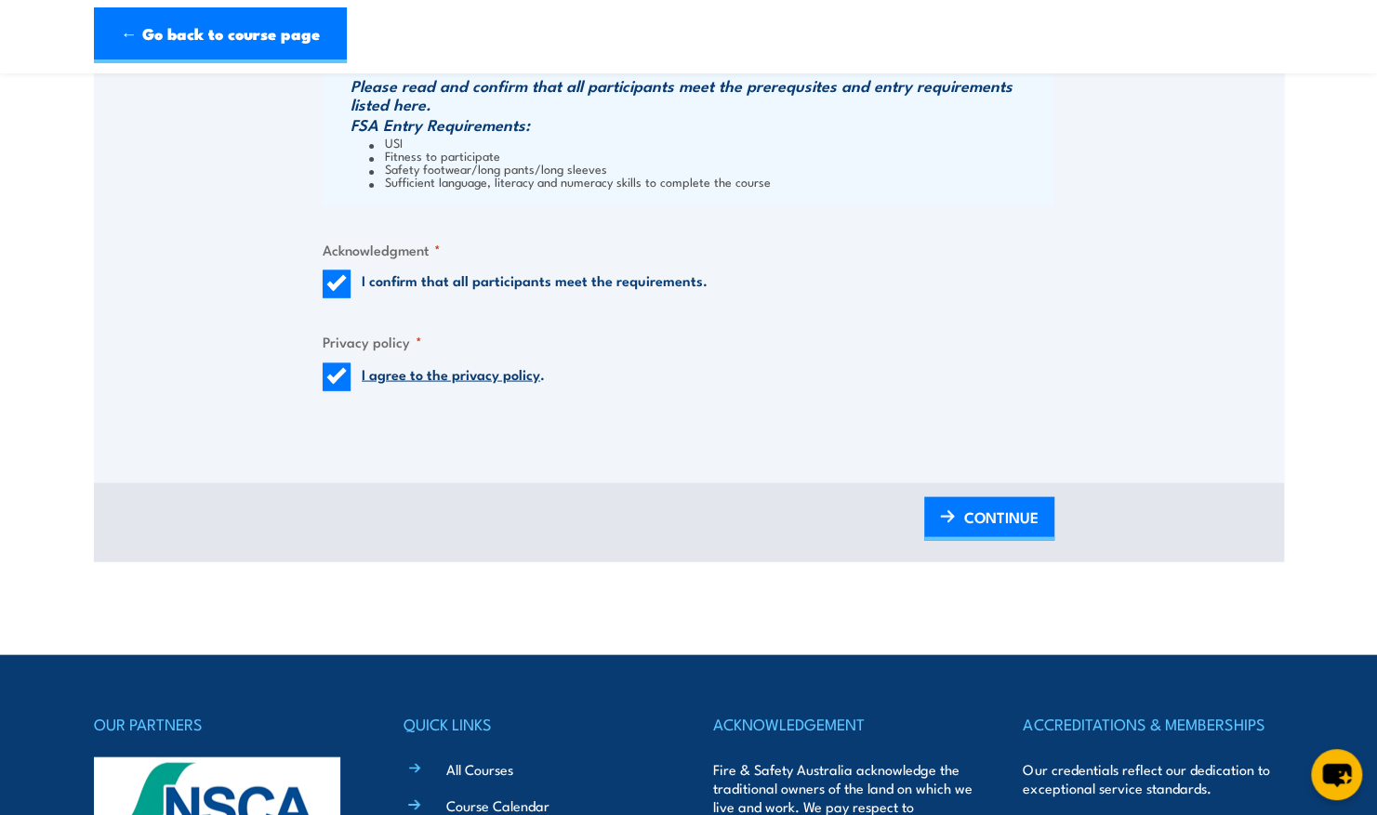
scroll to position [2008, 0]
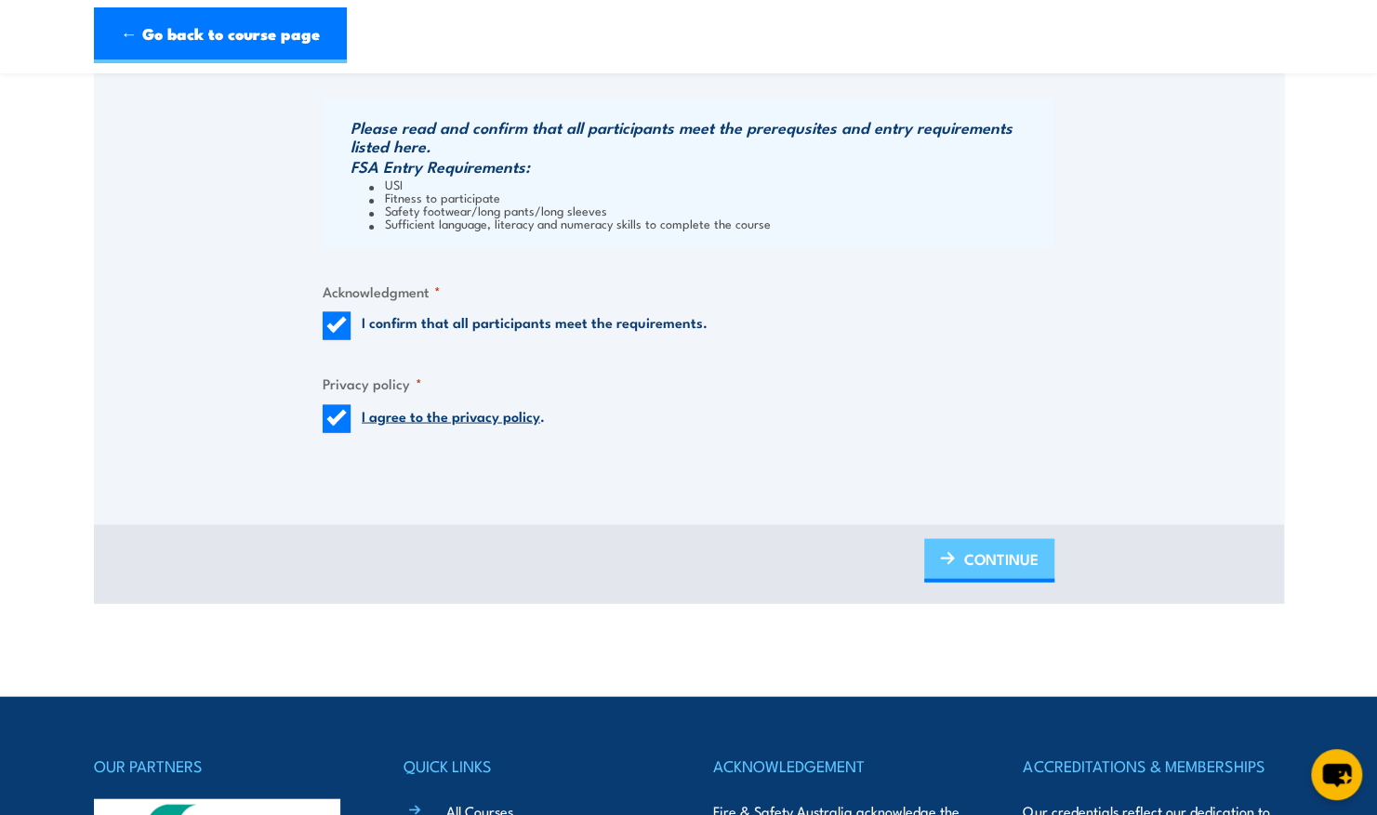
click at [991, 580] on link "CONTINUE" at bounding box center [989, 560] width 130 height 44
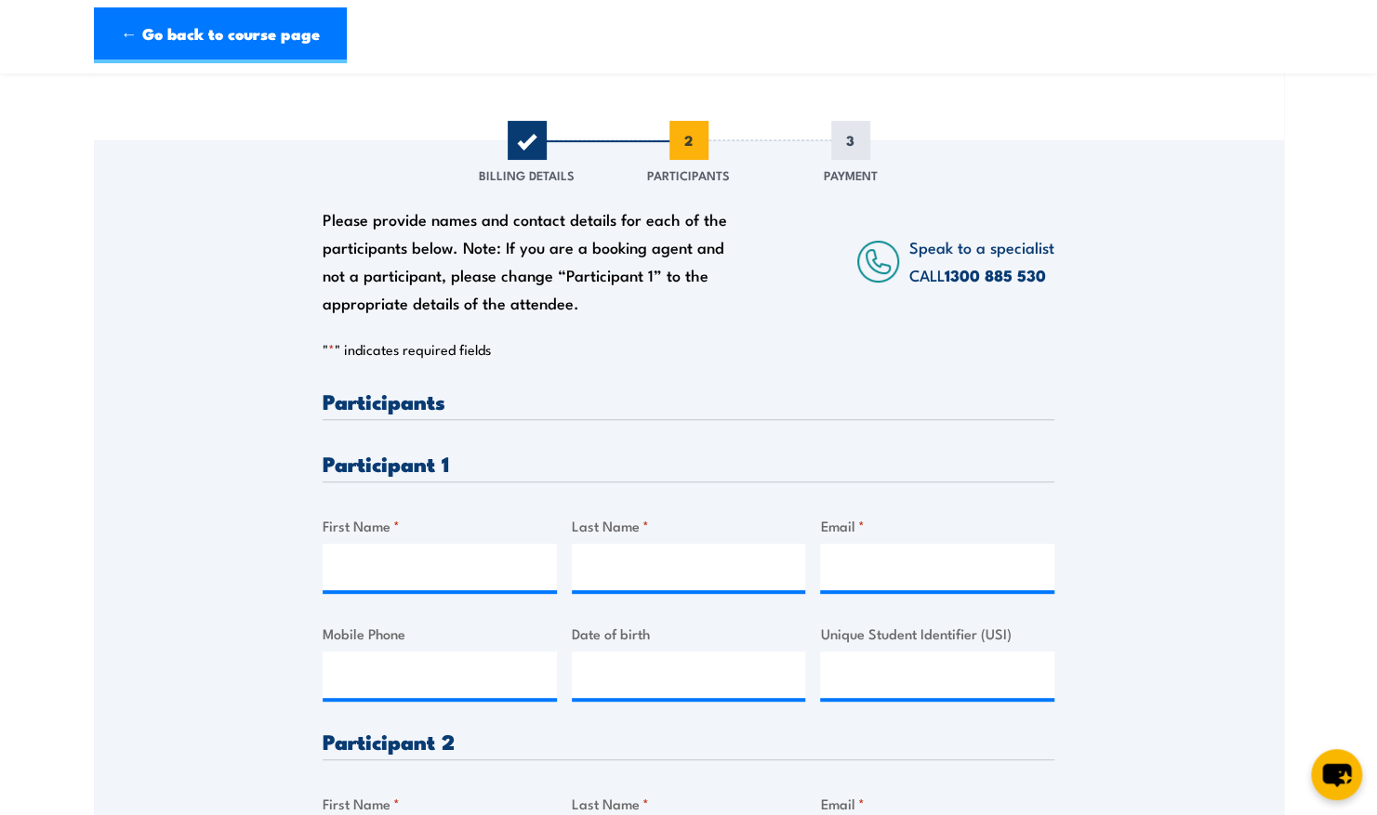
scroll to position [292, 0]
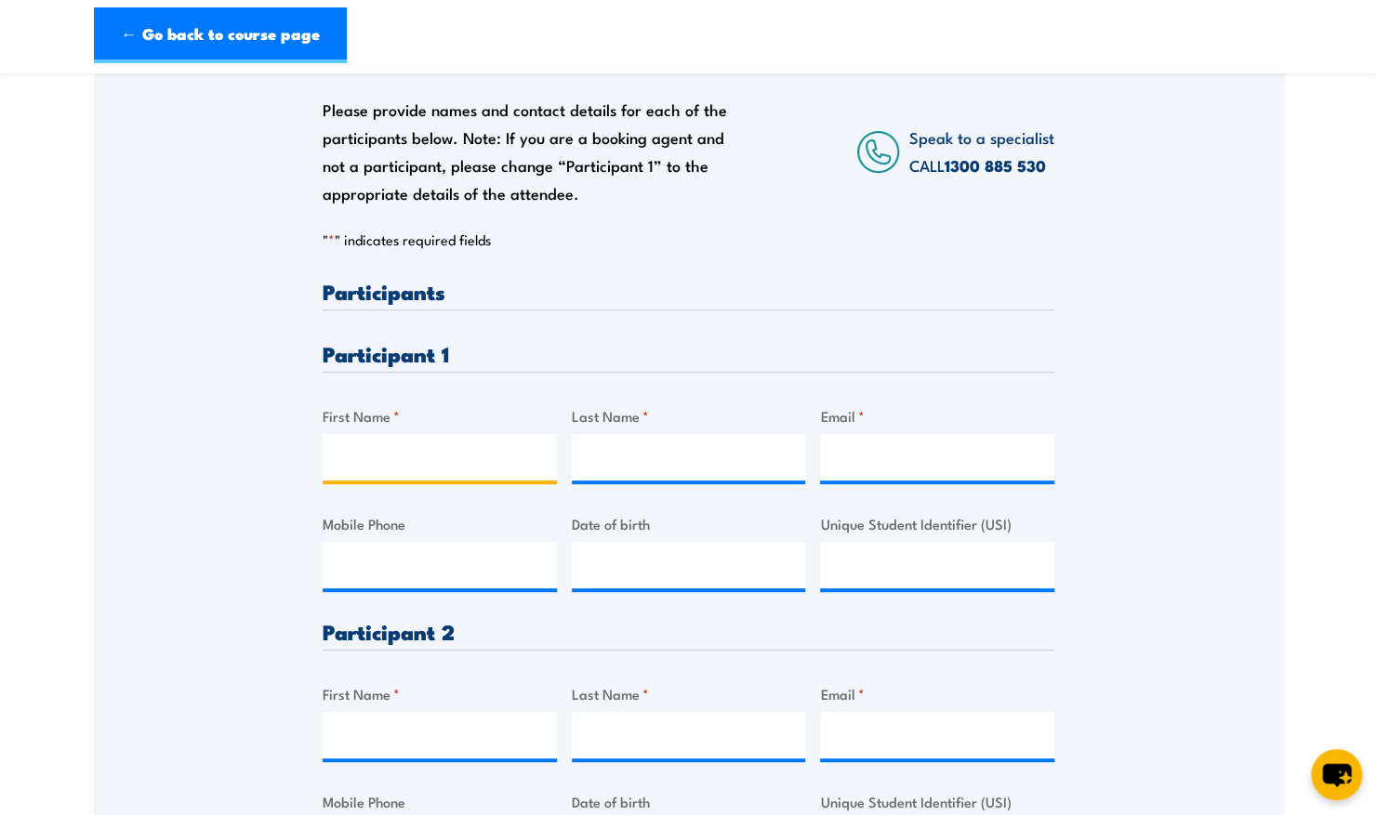
click at [419, 459] on input "First Name *" at bounding box center [440, 457] width 234 height 46
type input "[PERSON_NAME]"
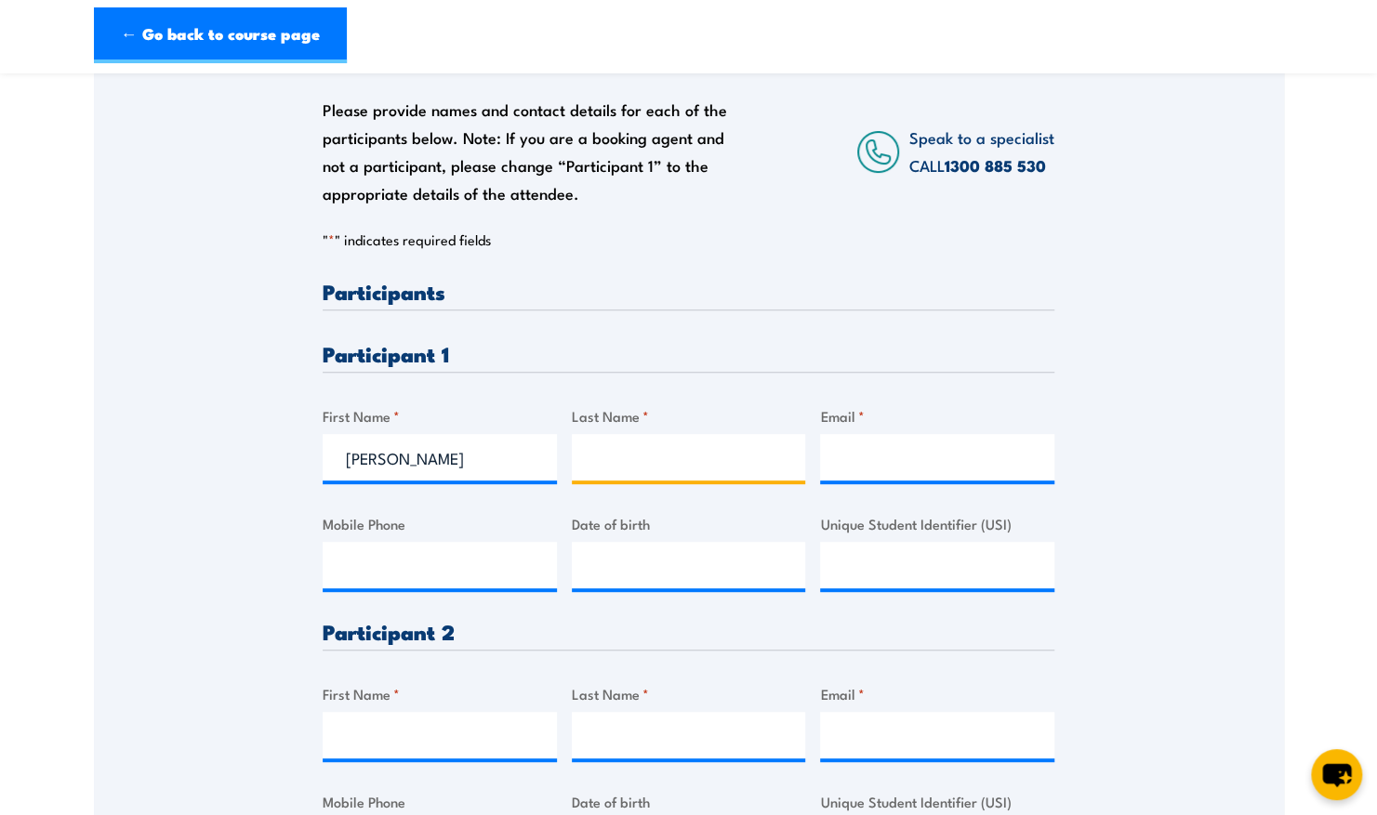
click at [598, 461] on input "Last Name *" at bounding box center [689, 457] width 234 height 46
click at [454, 454] on input "[PERSON_NAME]" at bounding box center [440, 457] width 234 height 46
type input "[PERSON_NAME]"
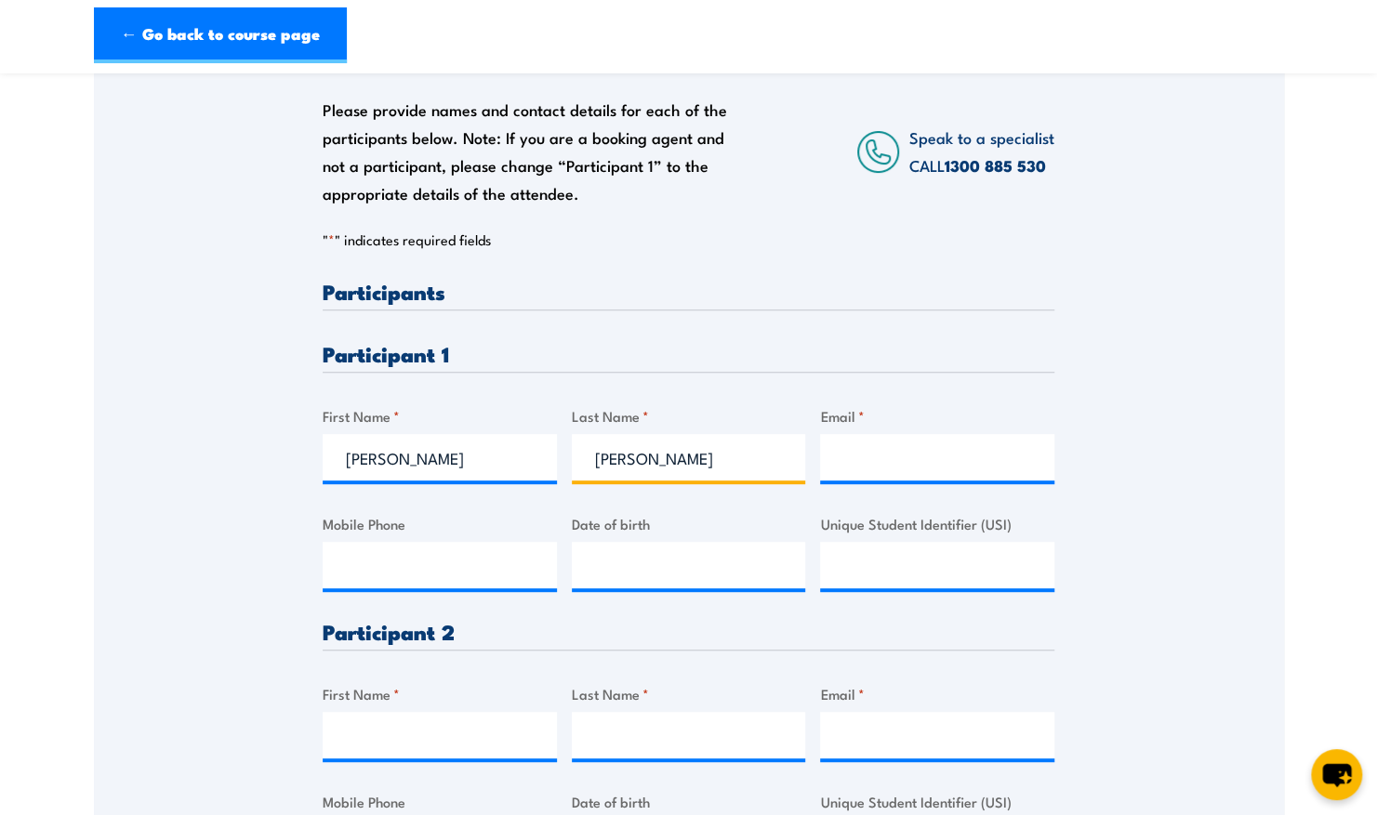
type input "[PERSON_NAME]"
paste input "[EMAIL_ADDRESS][DOMAIN_NAME]"
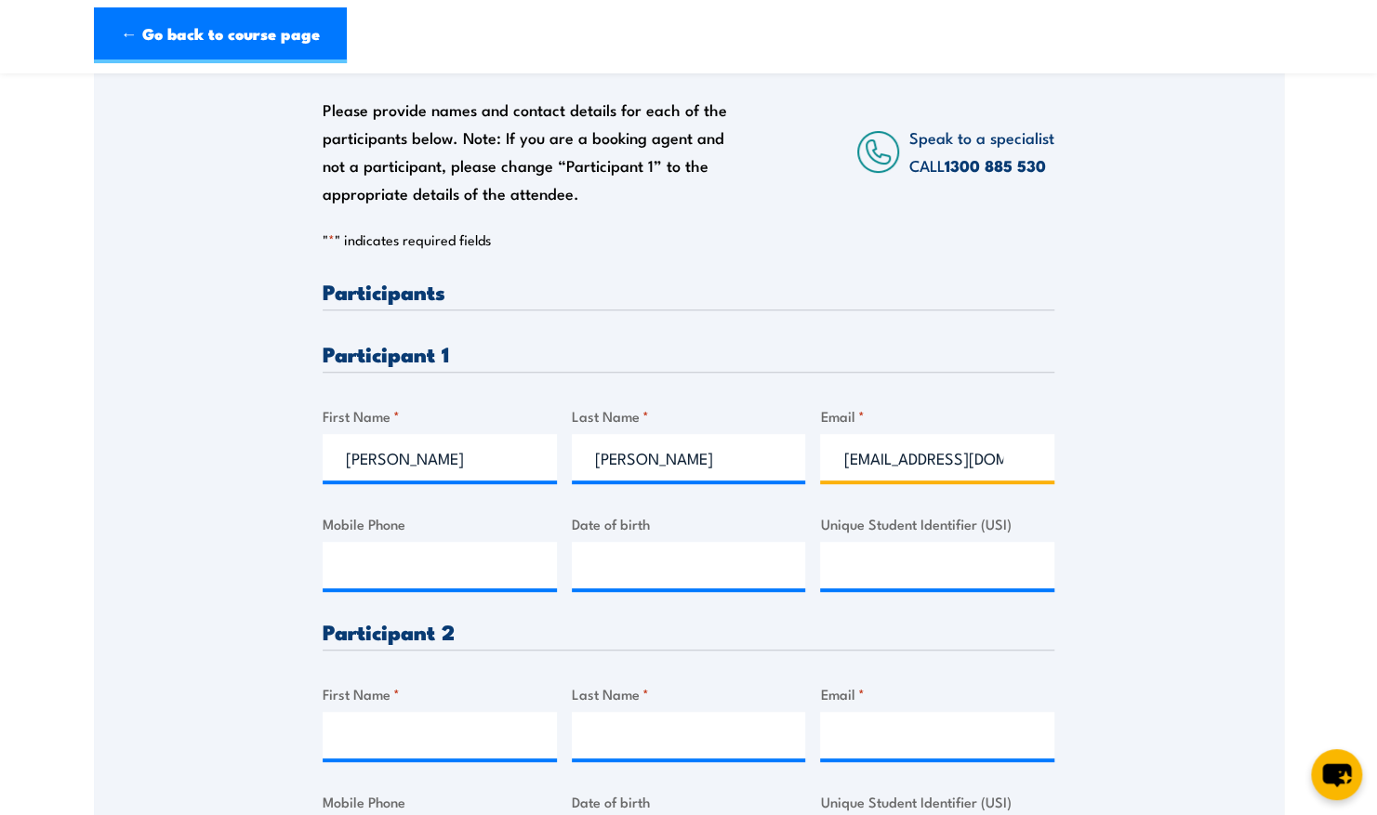
scroll to position [0, 21]
type input "[EMAIL_ADDRESS][DOMAIN_NAME]"
click at [1154, 532] on div "Please provide names and contact details for each of the participants below. No…" at bounding box center [689, 607] width 1190 height 1153
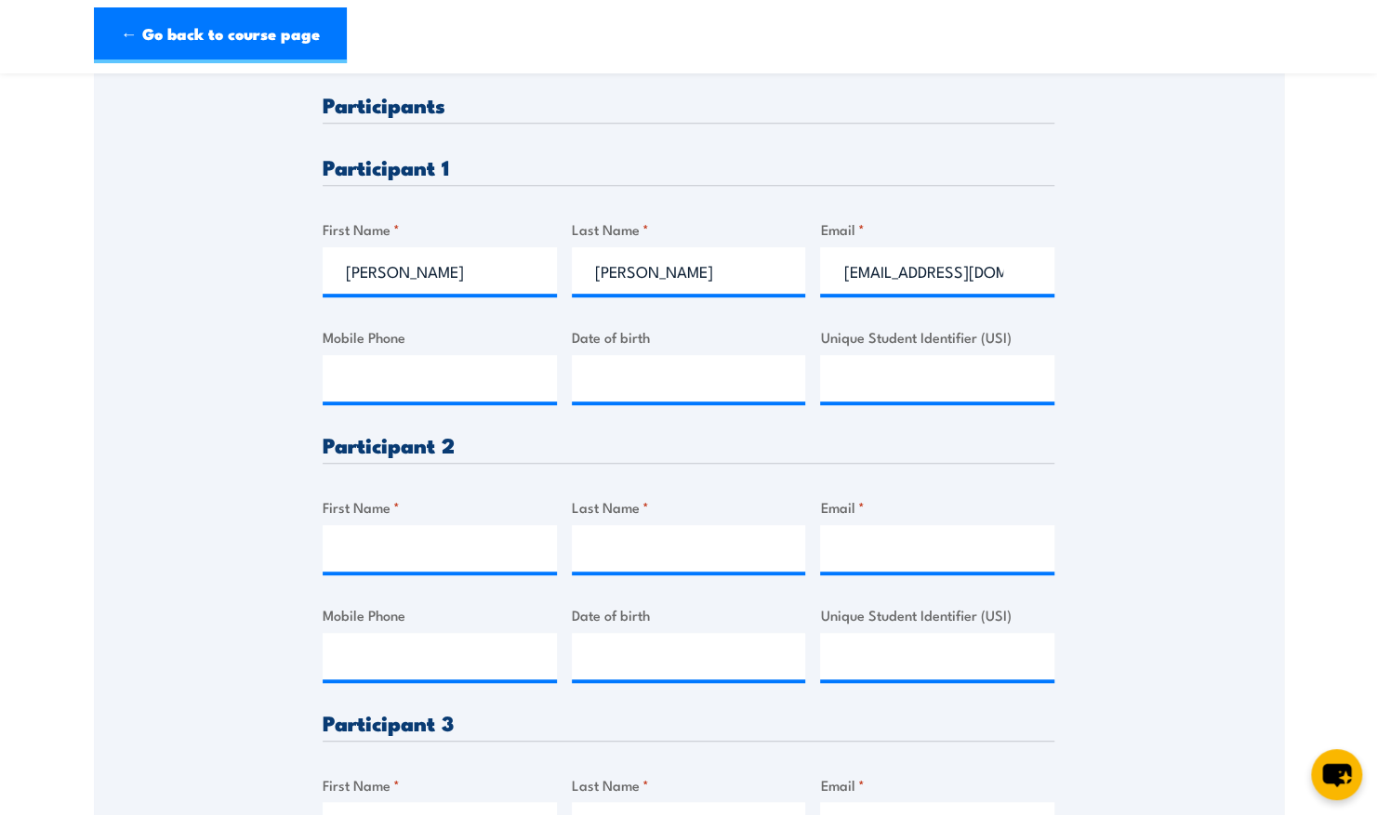
scroll to position [610, 0]
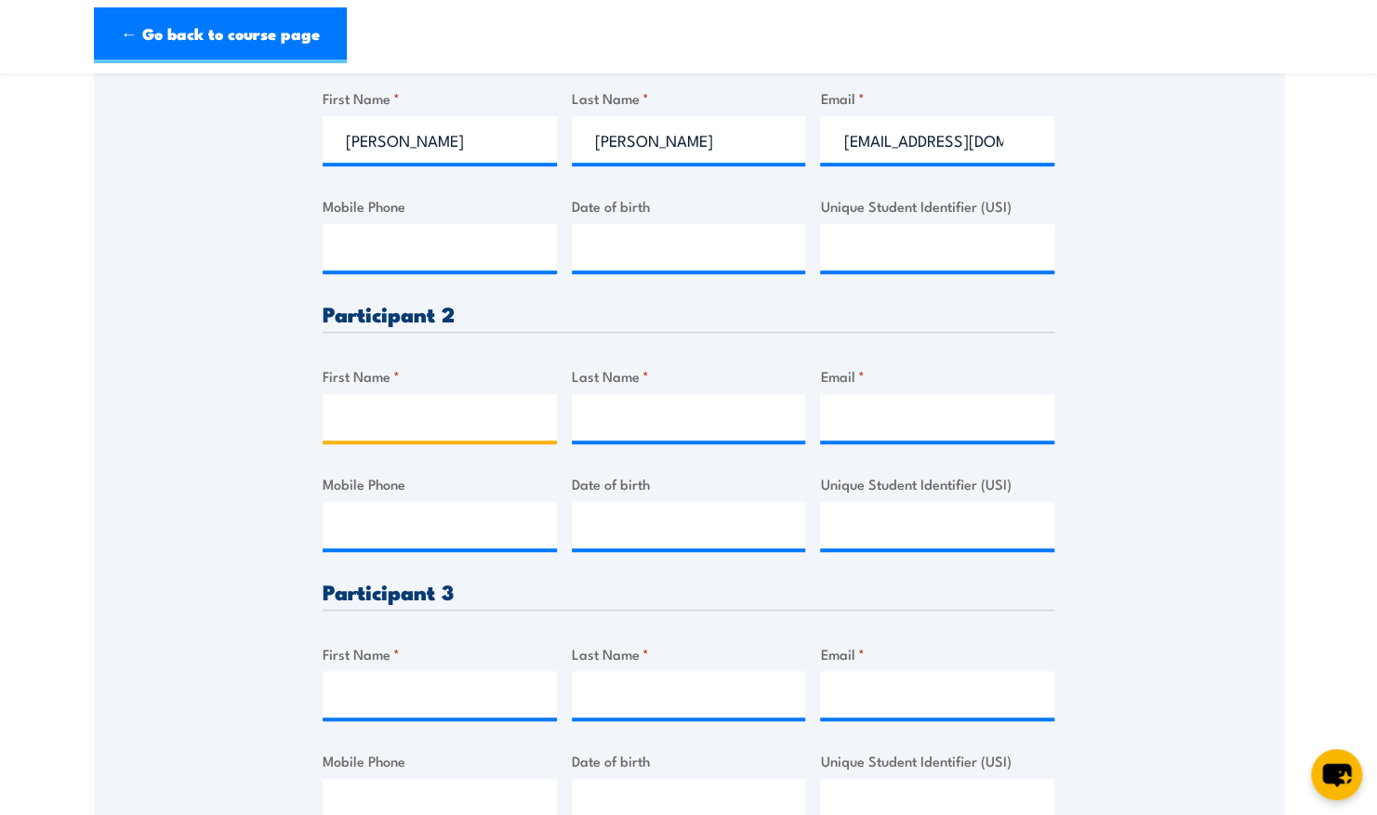
click at [435, 416] on input "First Name *" at bounding box center [440, 417] width 234 height 46
drag, startPoint x: 394, startPoint y: 419, endPoint x: 382, endPoint y: 400, distance: 23.0
click at [382, 400] on input "First Name *" at bounding box center [440, 417] width 234 height 46
type input "[PERSON_NAME]"
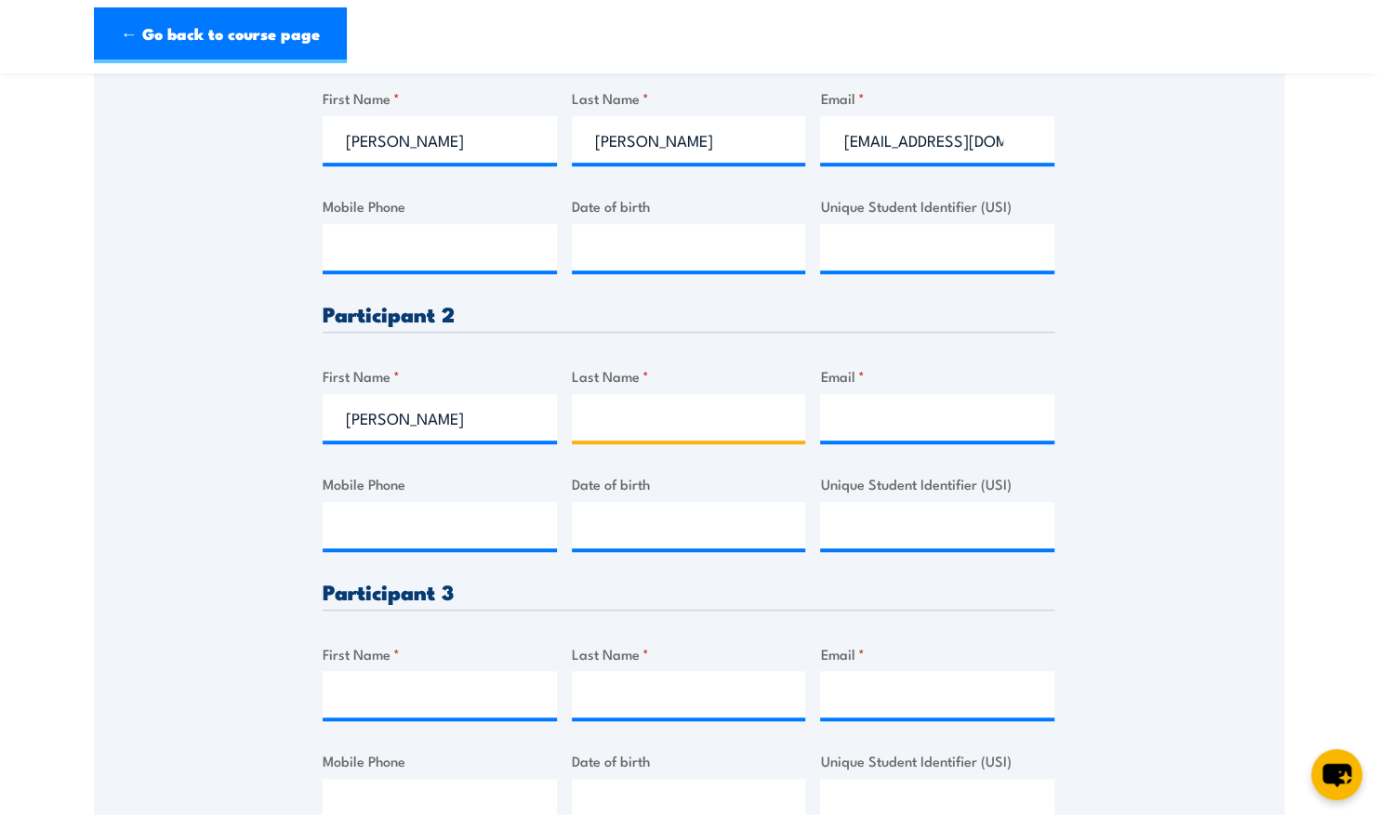
type input "V"
type input "[PERSON_NAME]"
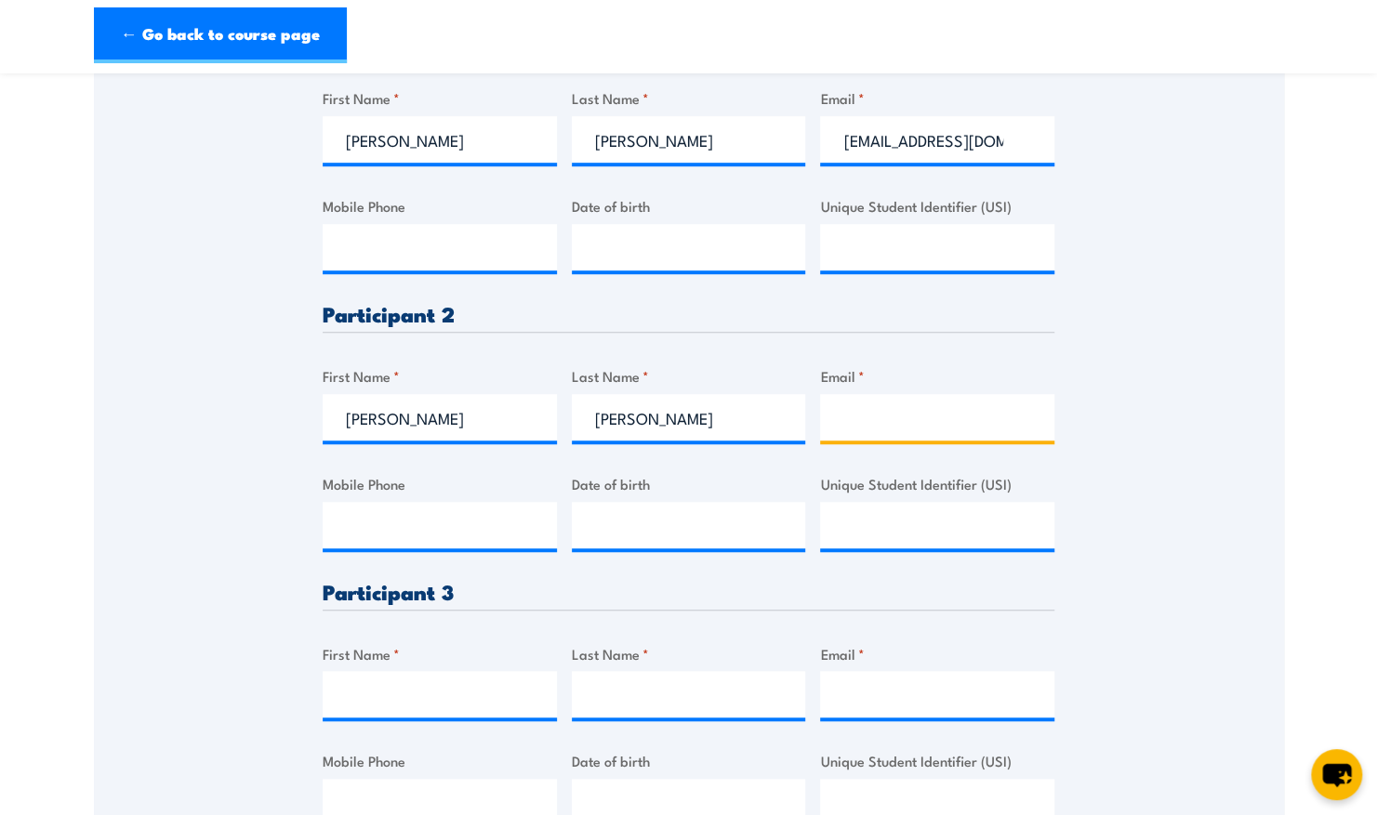
paste input "[EMAIL_ADDRESS][DOMAIN_NAME]"
type input "[EMAIL_ADDRESS][DOMAIN_NAME]"
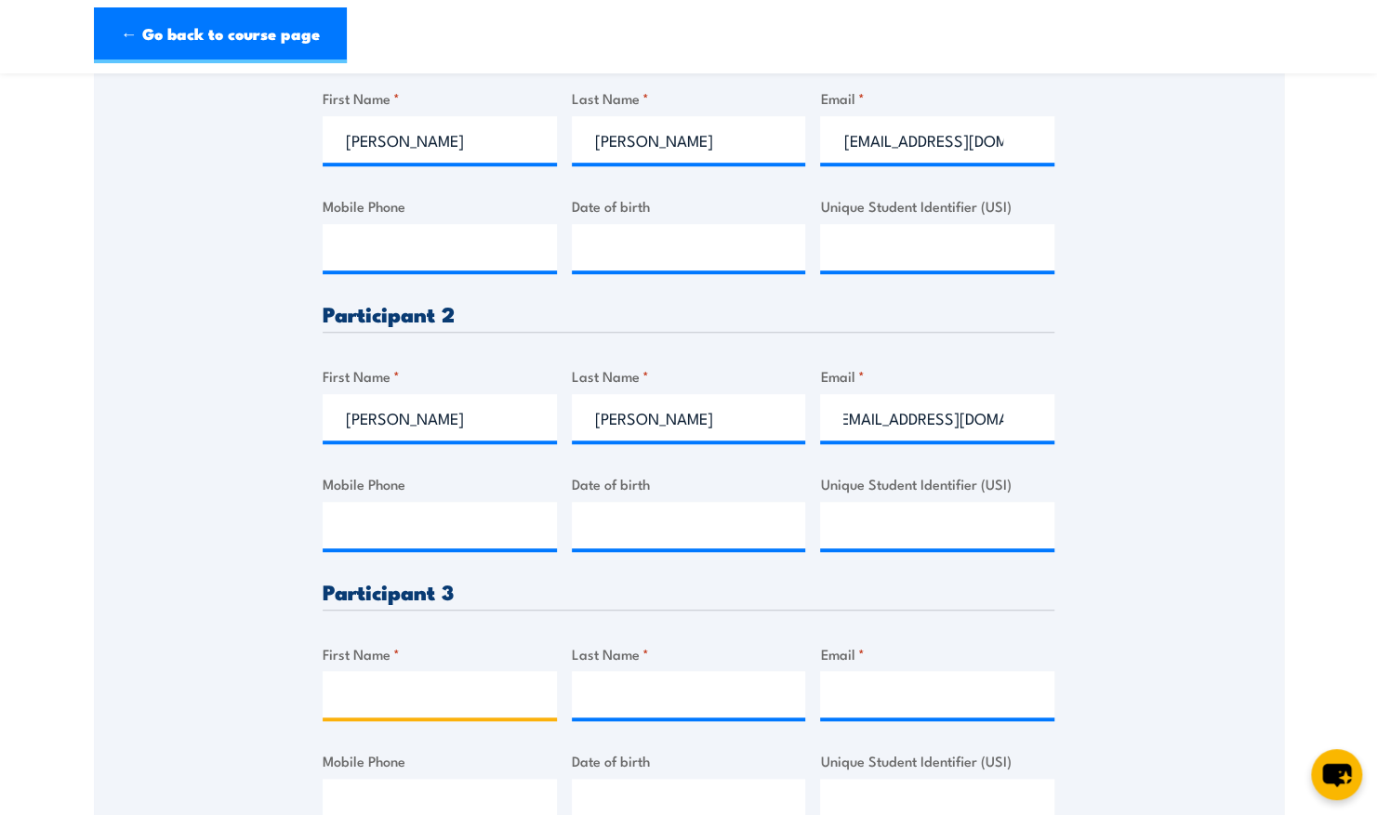
click at [370, 684] on input "First Name *" at bounding box center [440, 694] width 234 height 46
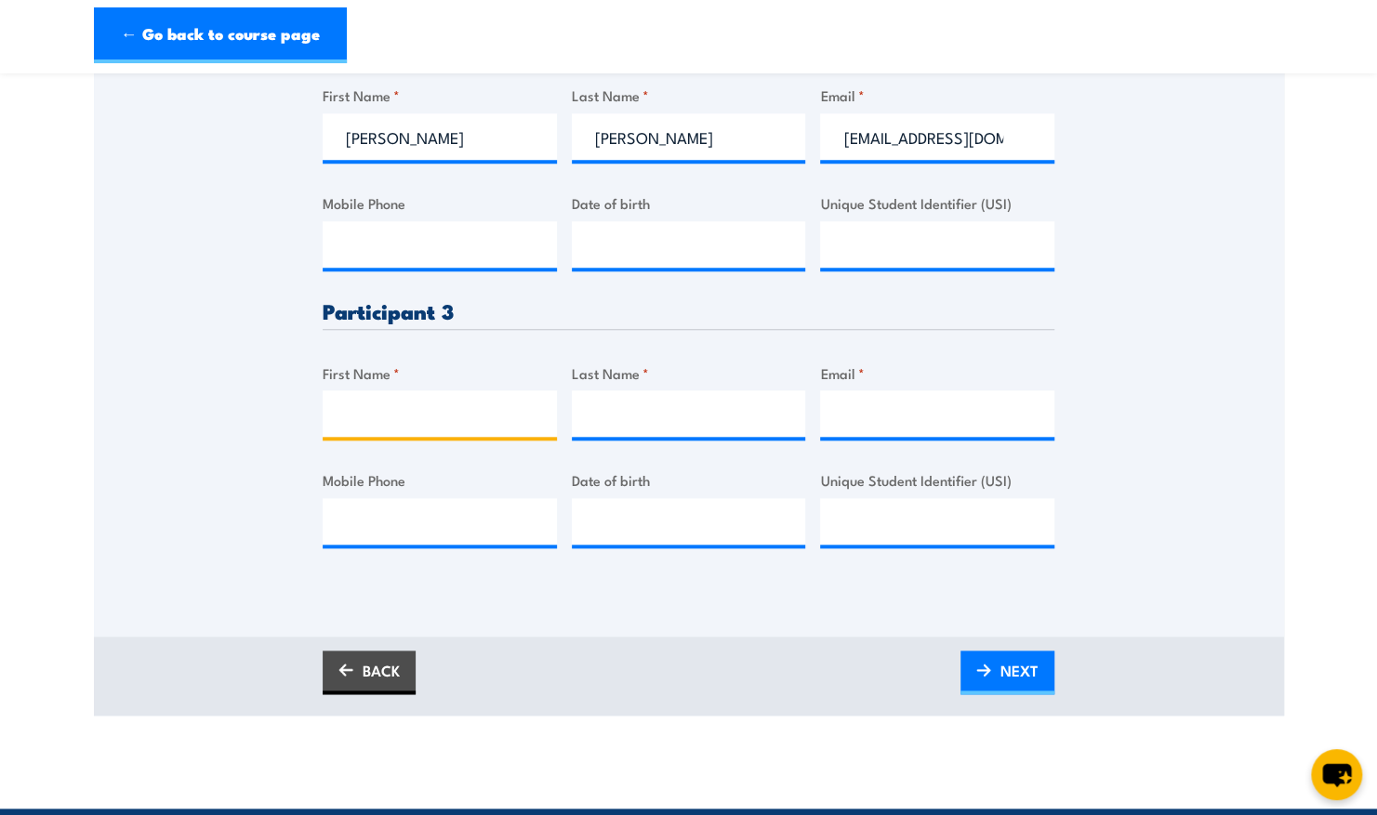
scroll to position [891, 0]
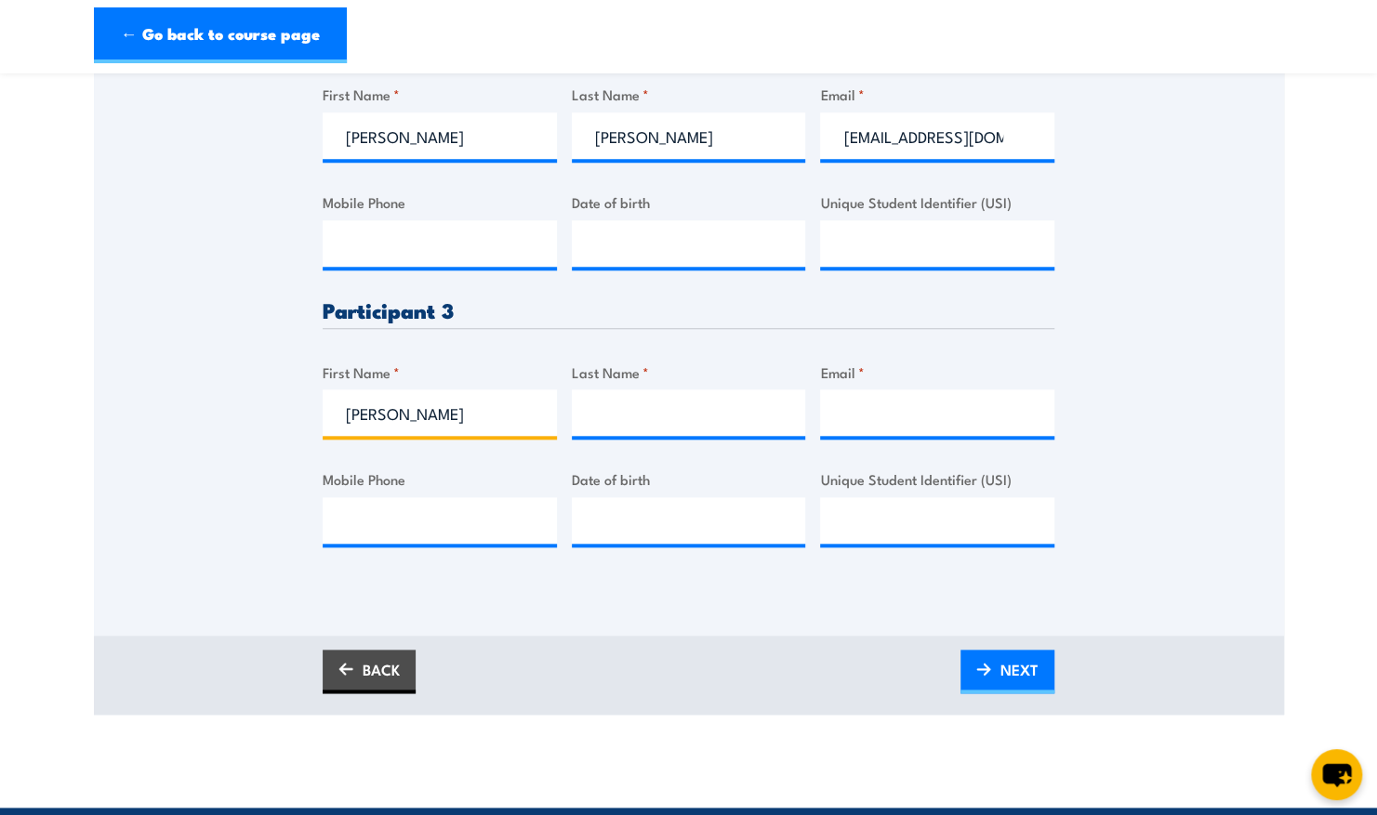
type input "[PERSON_NAME]"
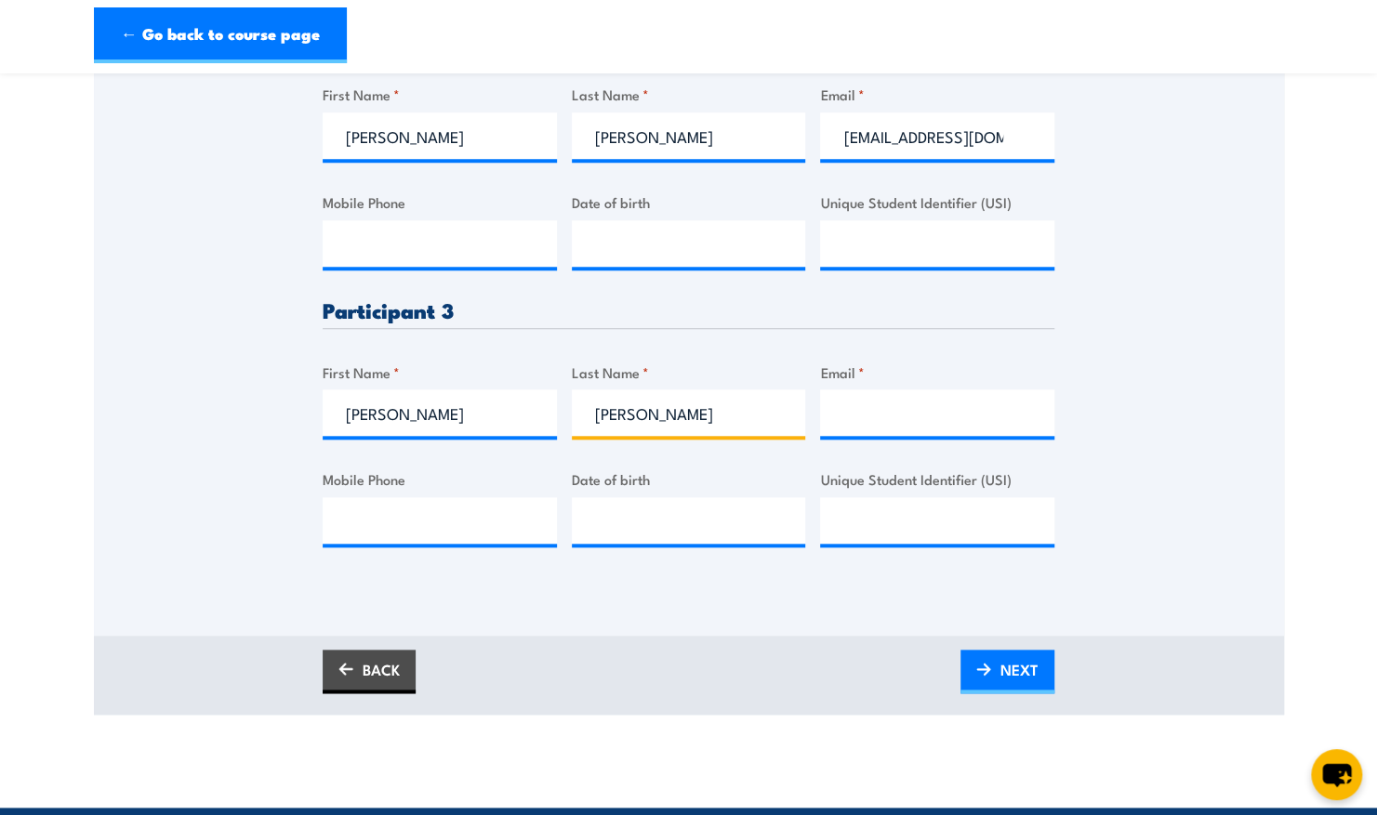
type input "[PERSON_NAME]"
paste input "[EMAIL_ADDRESS][DOMAIN_NAME]"
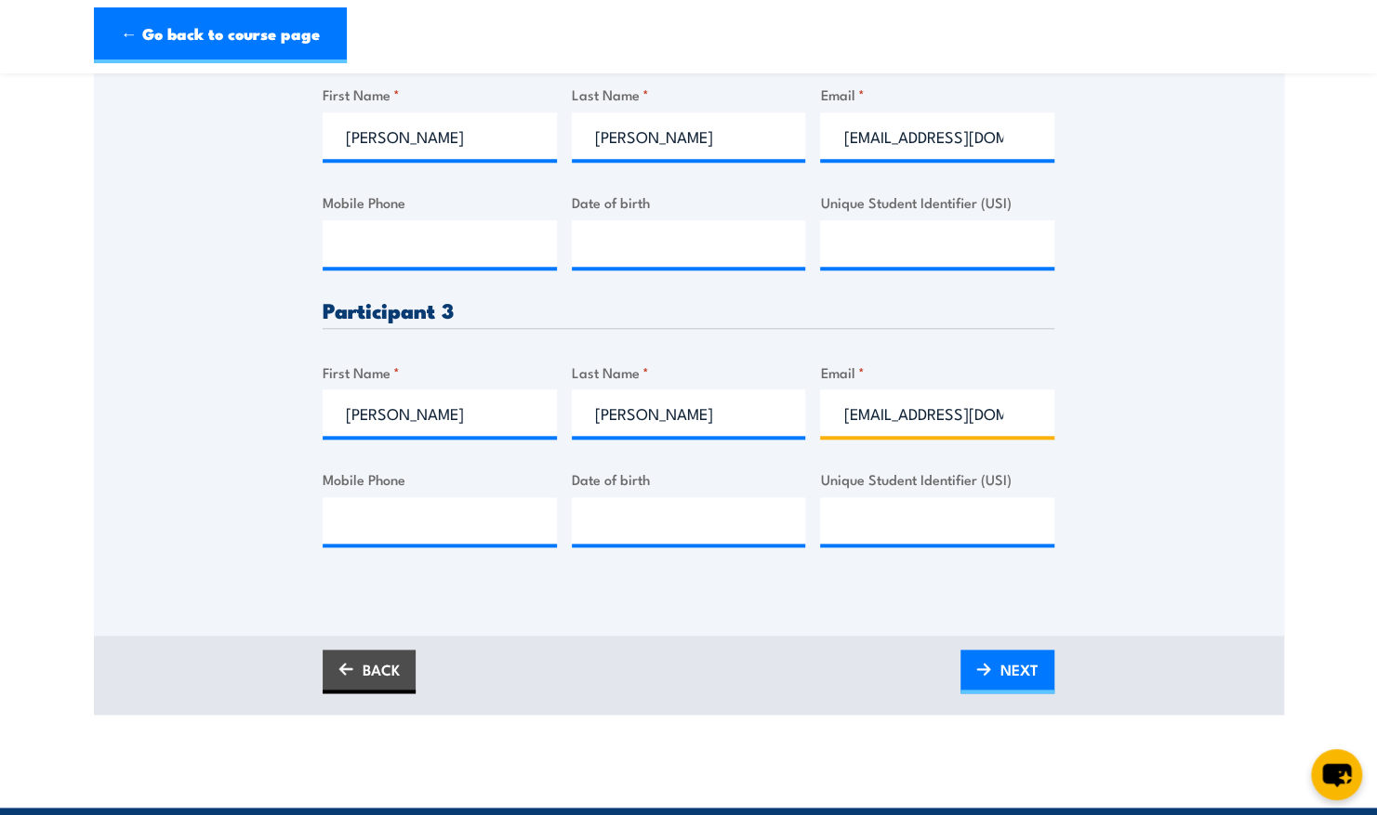
type input "[EMAIL_ADDRESS][DOMAIN_NAME]"
click at [1121, 461] on div "Please provide names and contact details for each of the participants below. No…" at bounding box center [689, 7] width 1190 height 1153
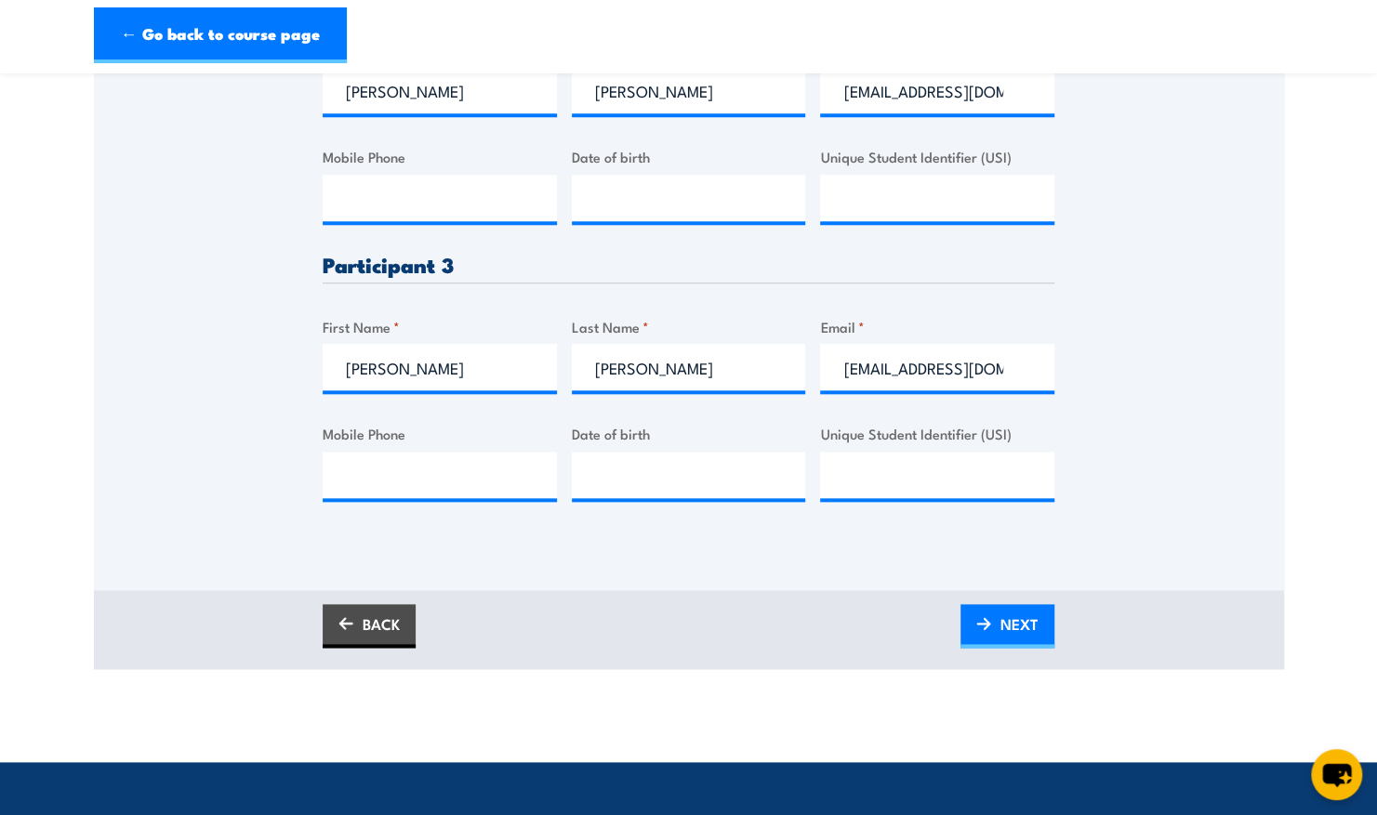
scroll to position [932, 0]
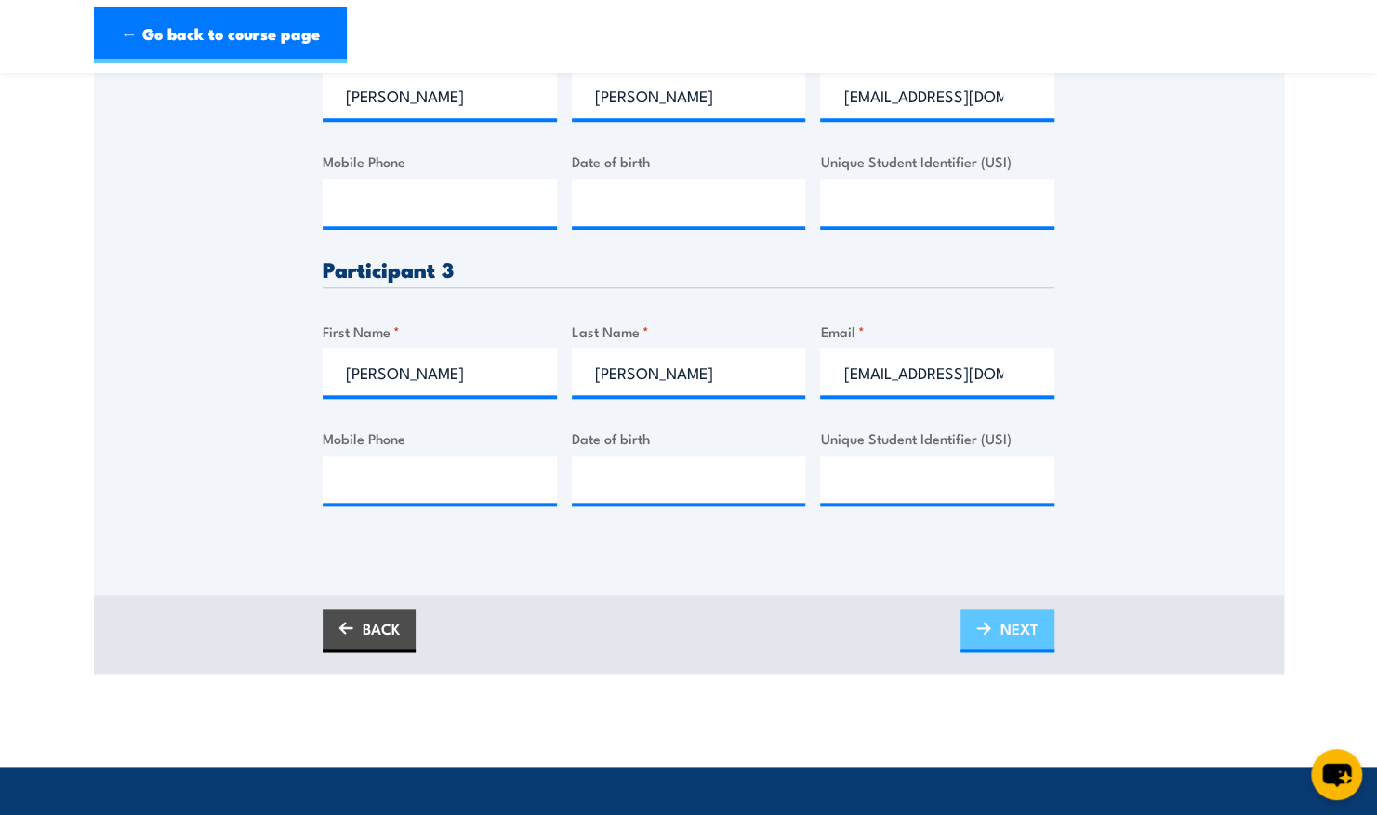
click at [1018, 615] on span "NEXT" at bounding box center [1019, 628] width 38 height 49
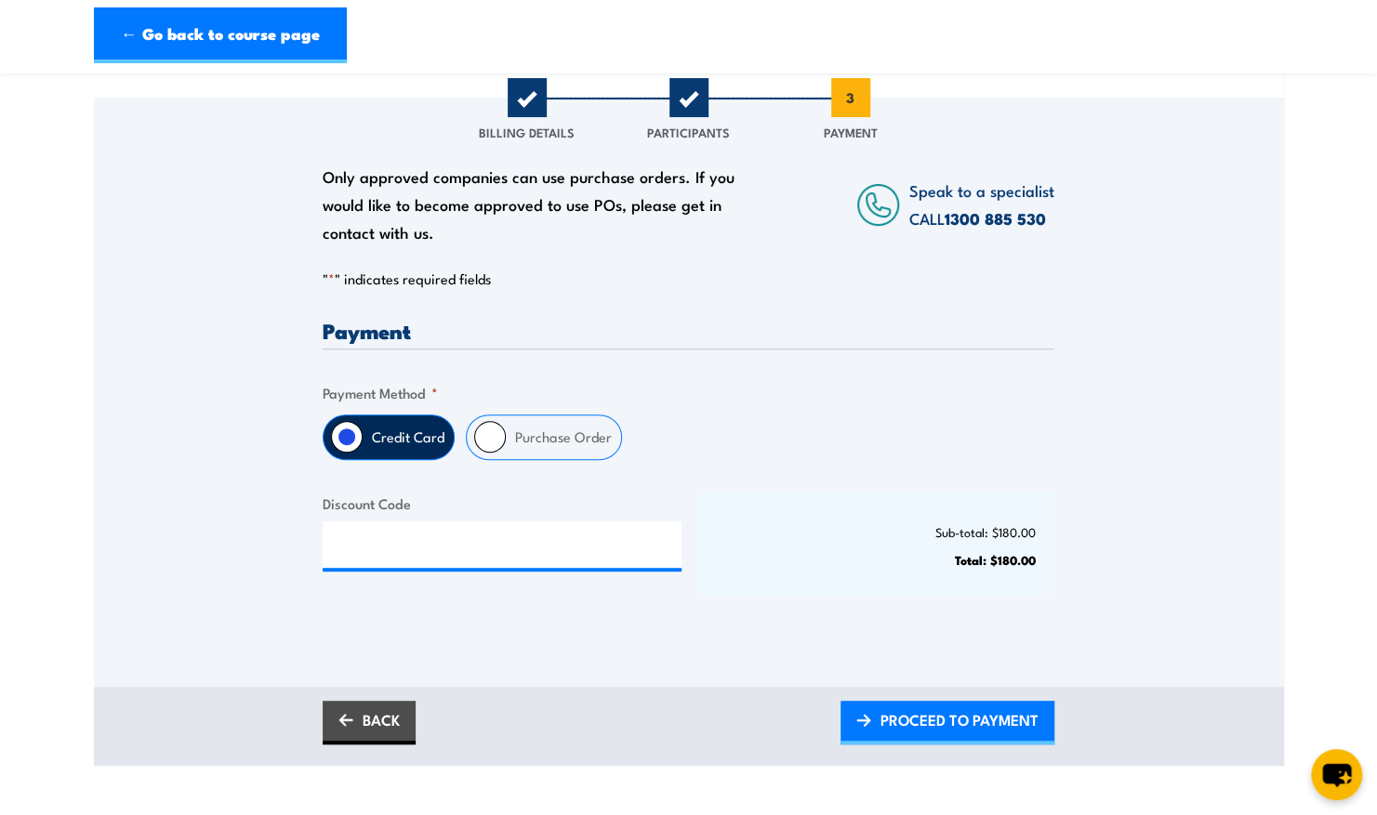
scroll to position [384, 0]
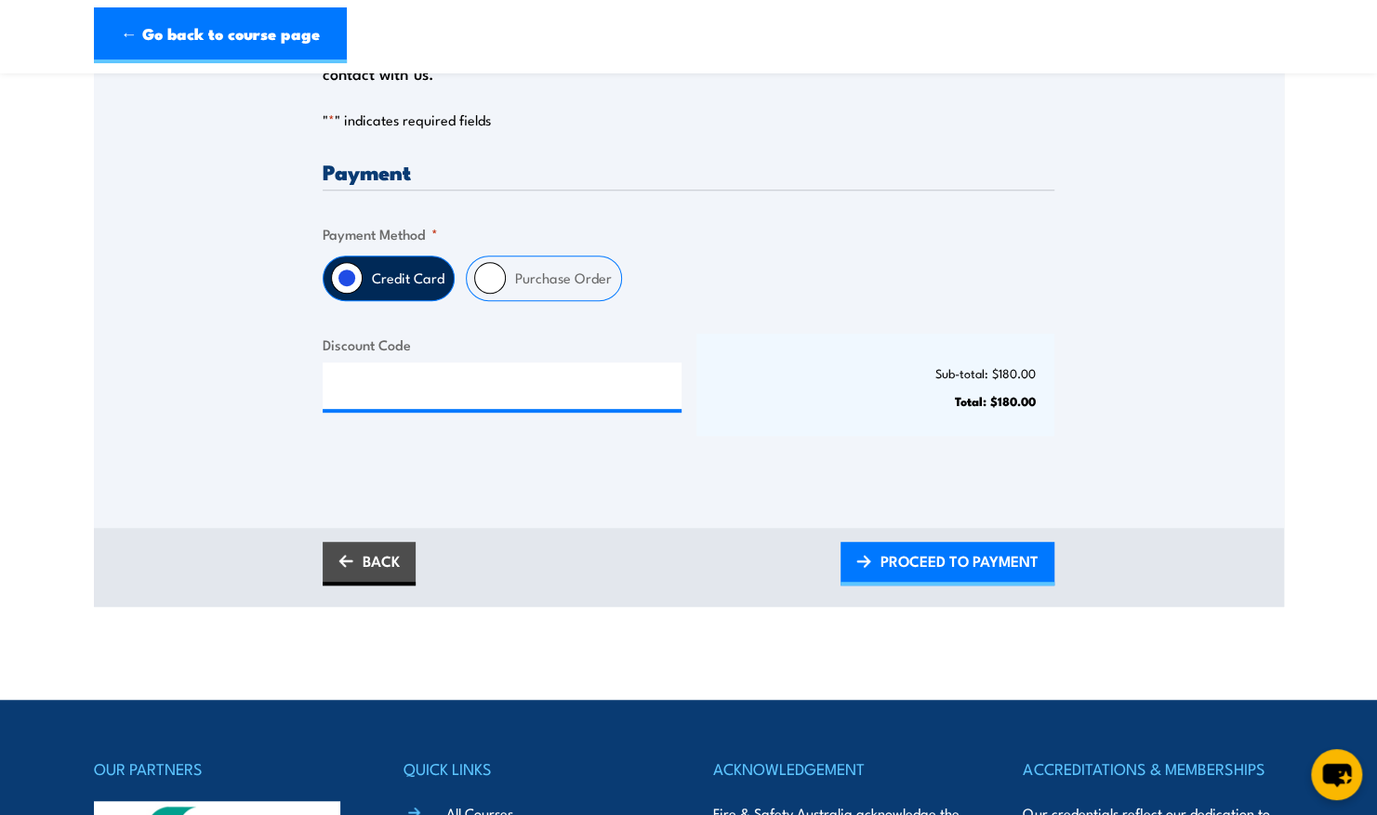
click at [487, 280] on input "Purchase Order" at bounding box center [490, 278] width 32 height 32
radio input "true"
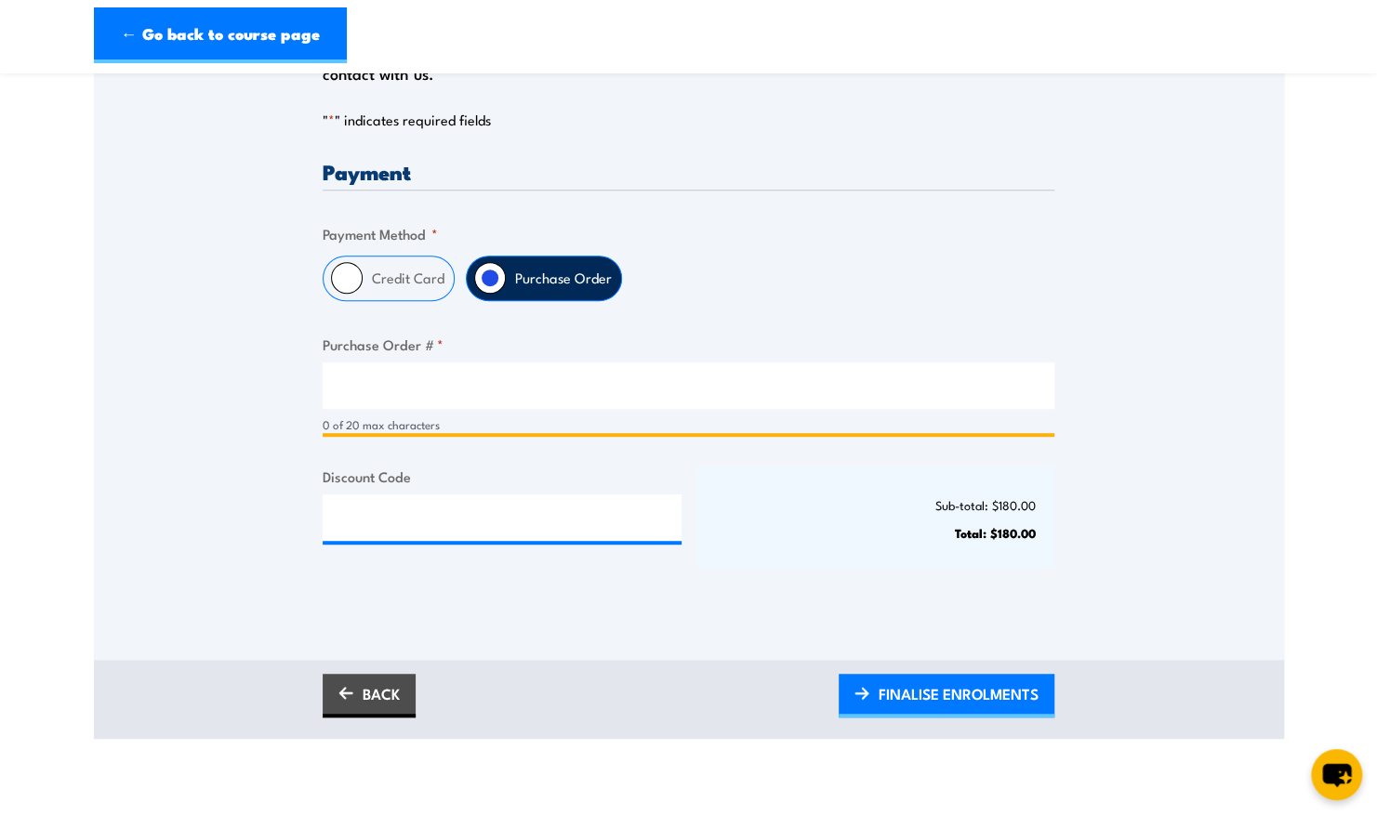
click at [355, 367] on input "Purchase Order # *" at bounding box center [689, 386] width 732 height 46
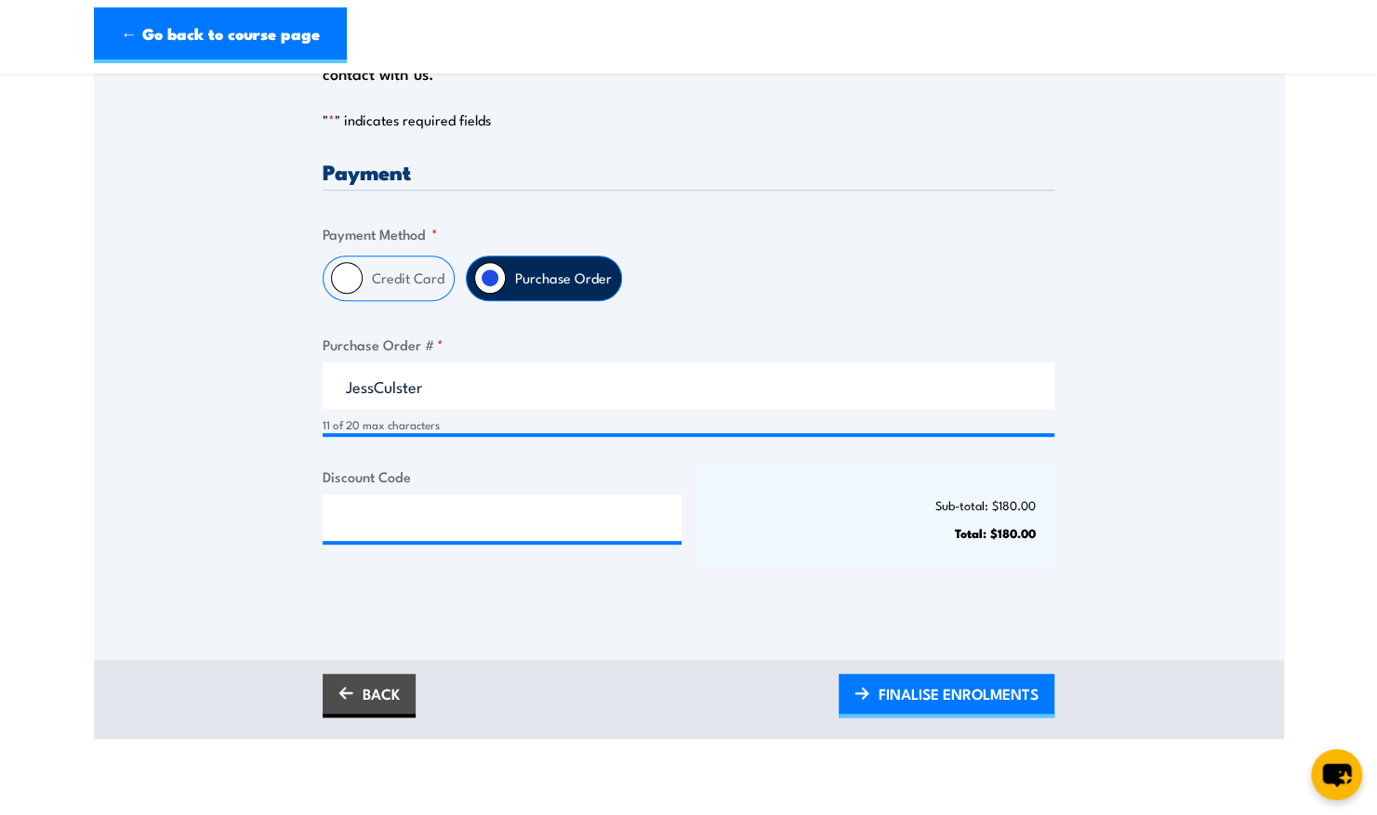
click at [874, 638] on div "Only approved companies can use purchase orders. If you would like to become ap…" at bounding box center [689, 299] width 1190 height 721
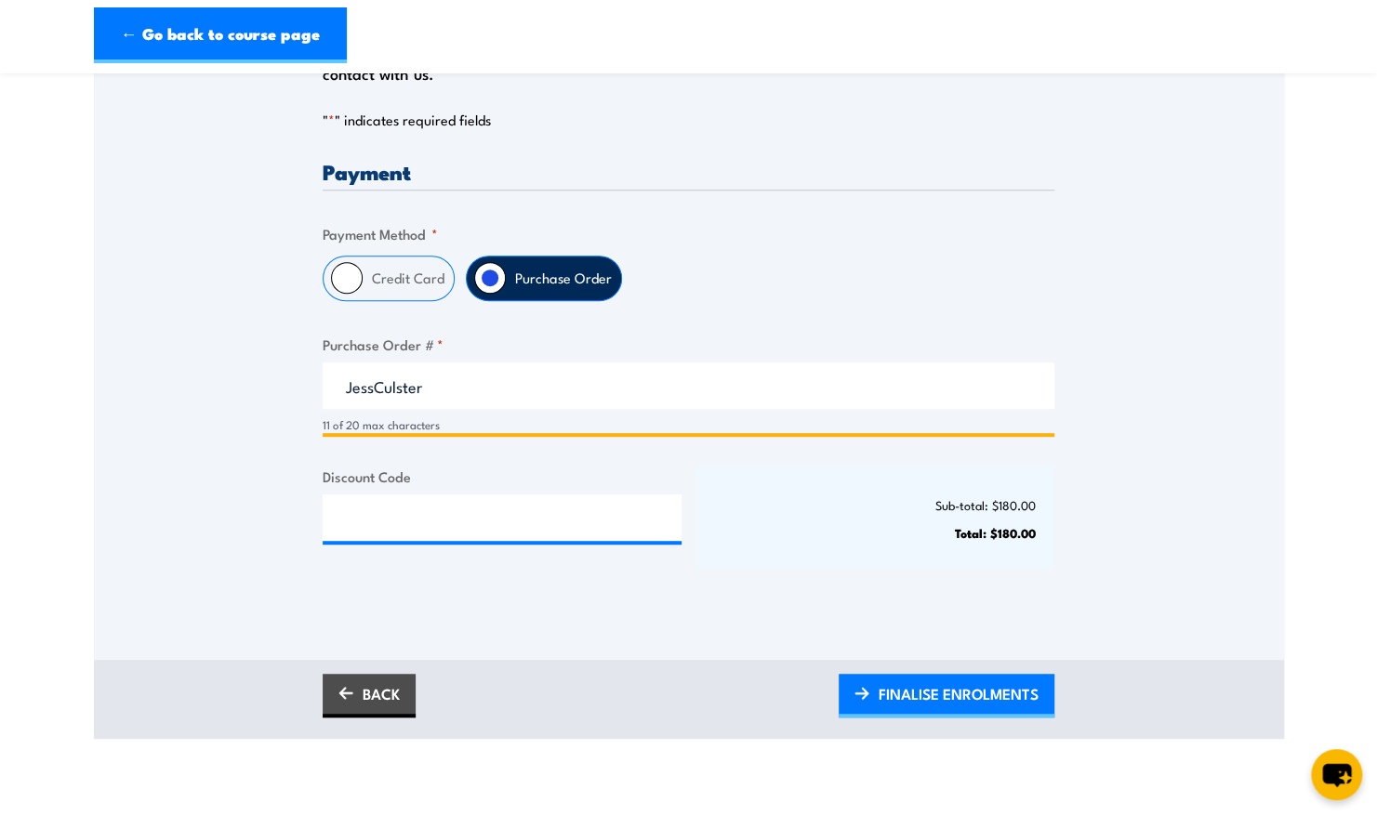
click at [422, 382] on input "JessCulster" at bounding box center [689, 386] width 732 height 46
type input "JessCluster"
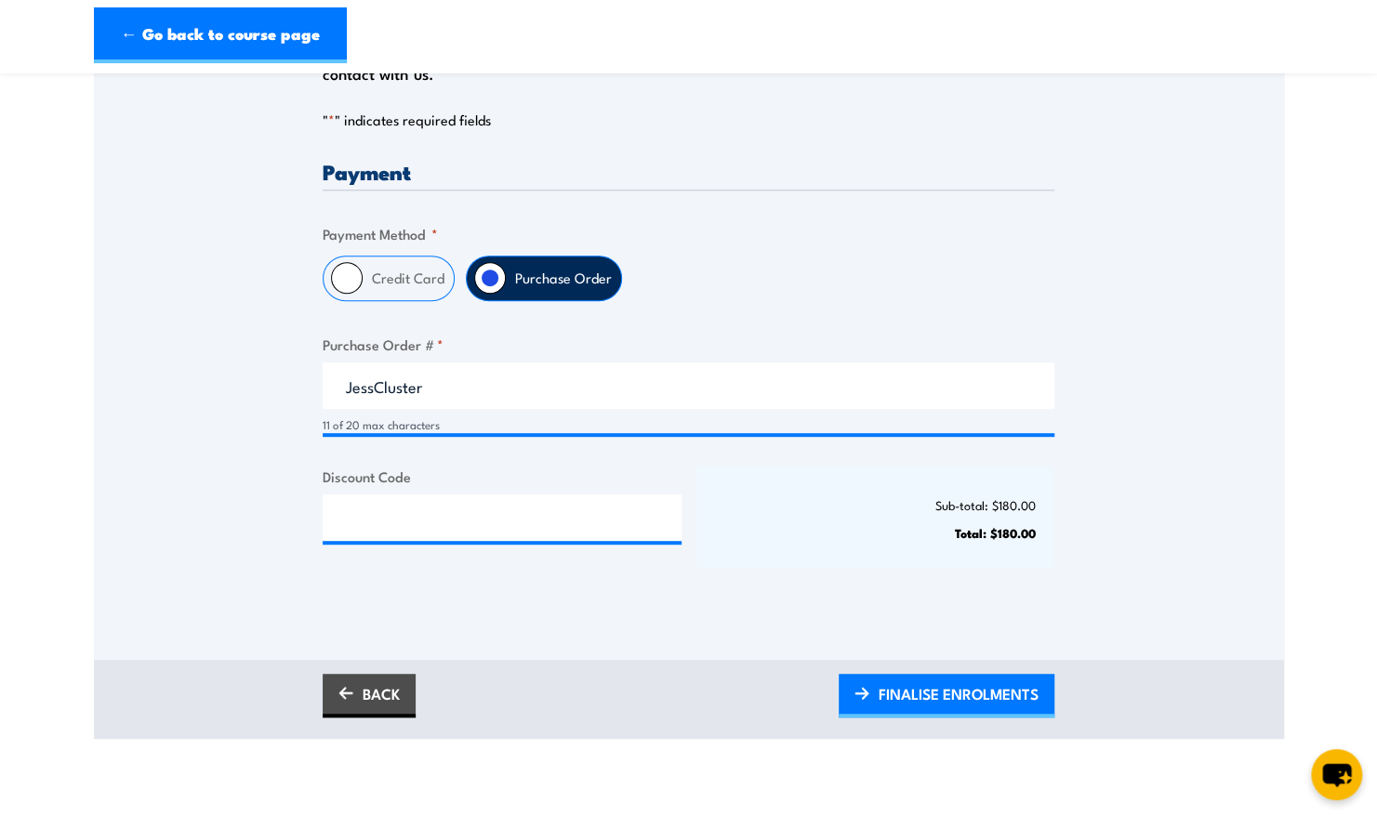
click at [799, 547] on div "Sub-total: $180.00 Total: $180.00" at bounding box center [875, 517] width 359 height 102
click at [914, 692] on span "FINALISE ENROLMENTS" at bounding box center [958, 693] width 160 height 49
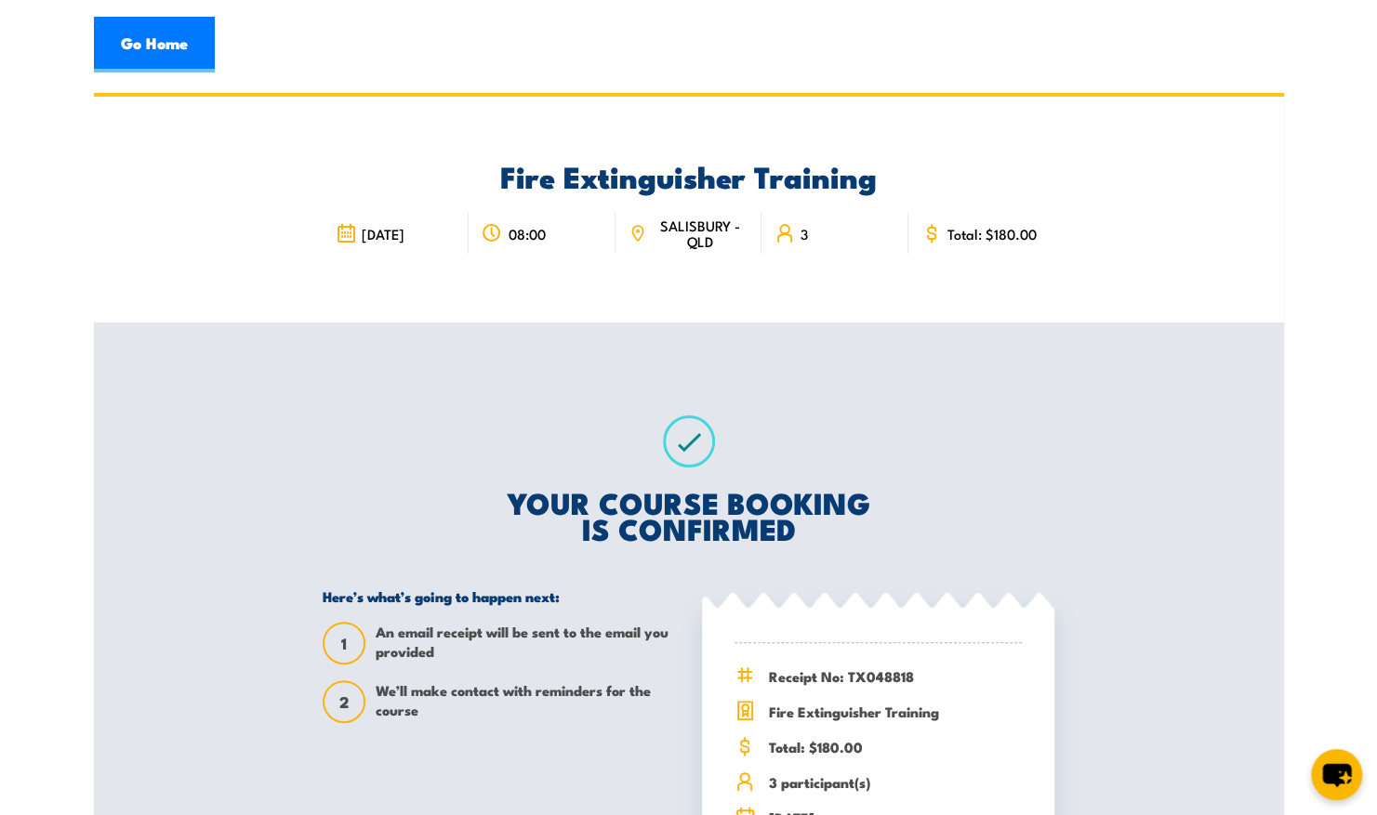
click at [552, 270] on div "Fire Extinguisher Training 27 October 2025 3" at bounding box center [689, 210] width 732 height 226
